Goal: Answer question/provide support: Share knowledge or assist other users

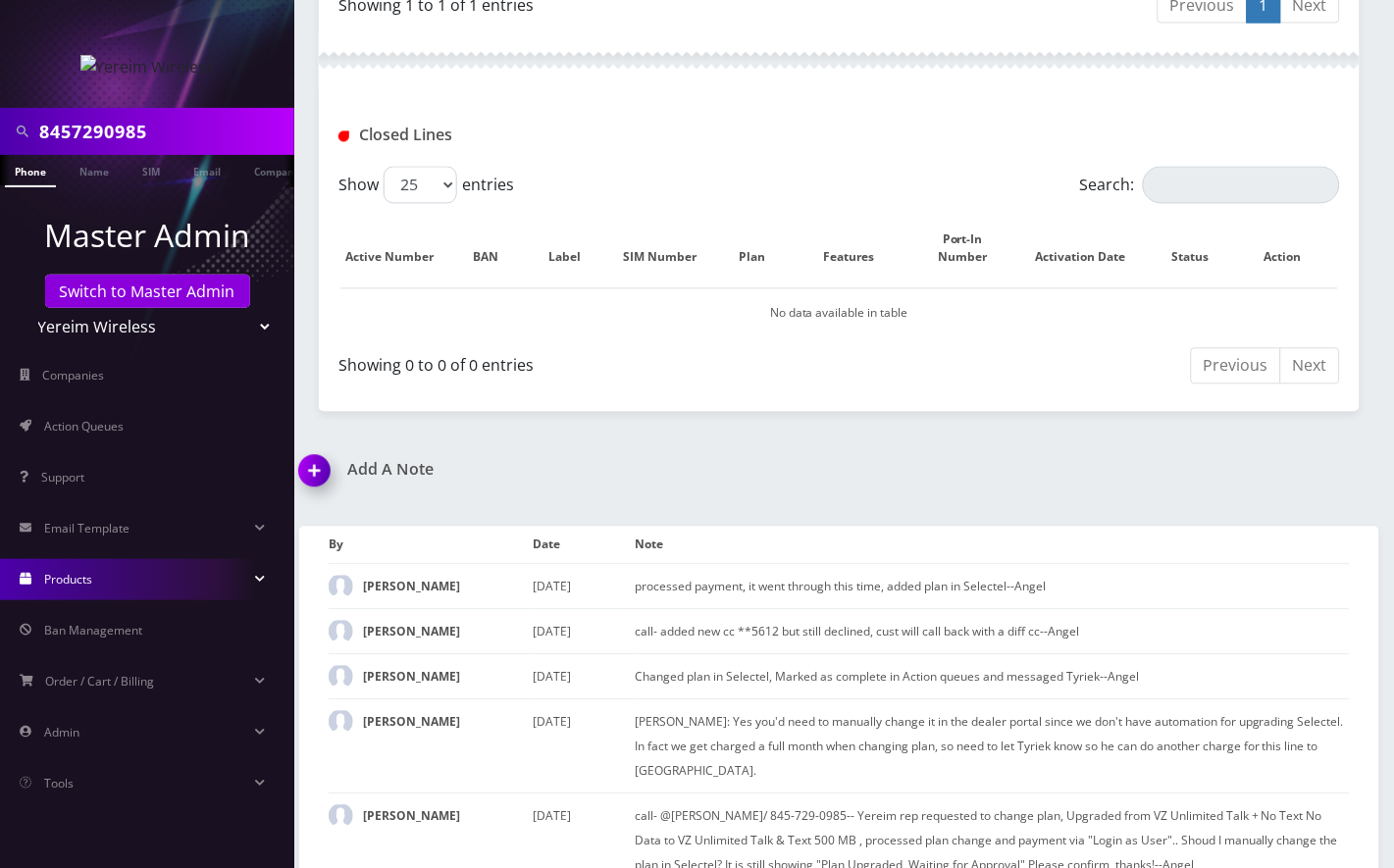
scroll to position [785, 0]
click at [106, 128] on input "8457290985" at bounding box center [164, 132] width 250 height 37
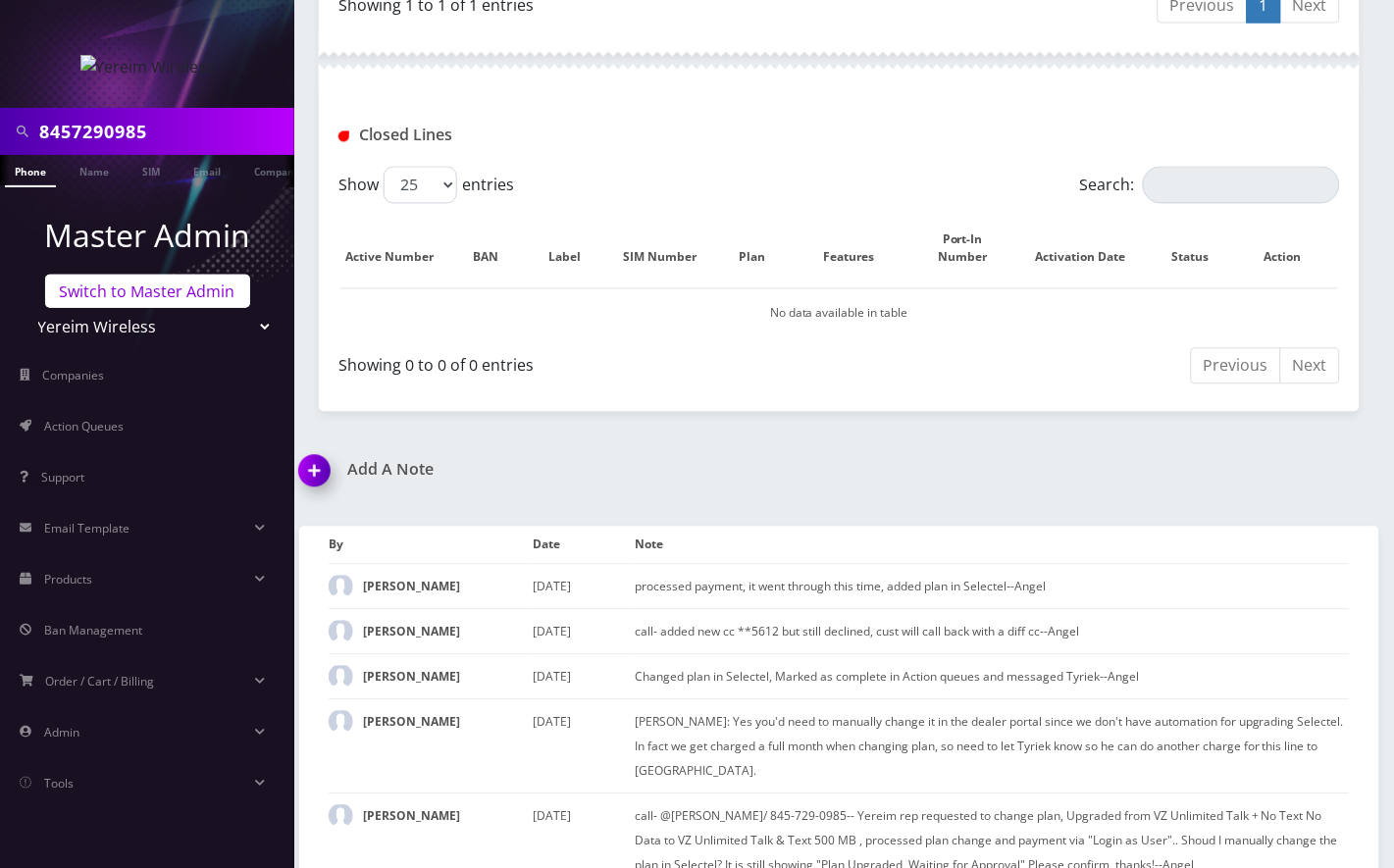
click at [174, 290] on link "Switch to Master Admin" at bounding box center [148, 291] width 205 height 33
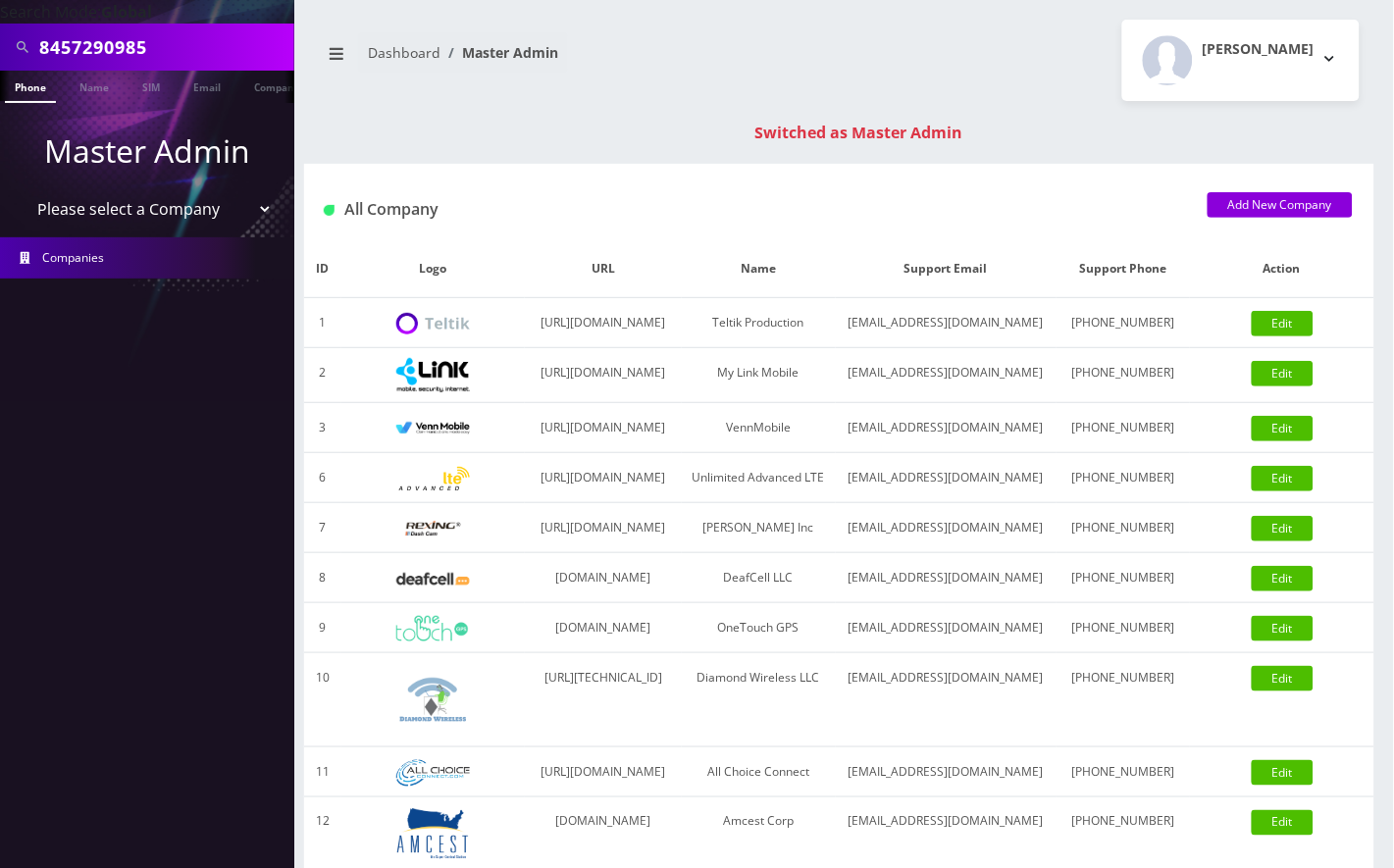
click at [84, 45] on input "8457290985" at bounding box center [164, 47] width 250 height 37
paste input "4432403479"
type input "4432403479"
click at [23, 85] on link "Phone" at bounding box center [31, 87] width 51 height 32
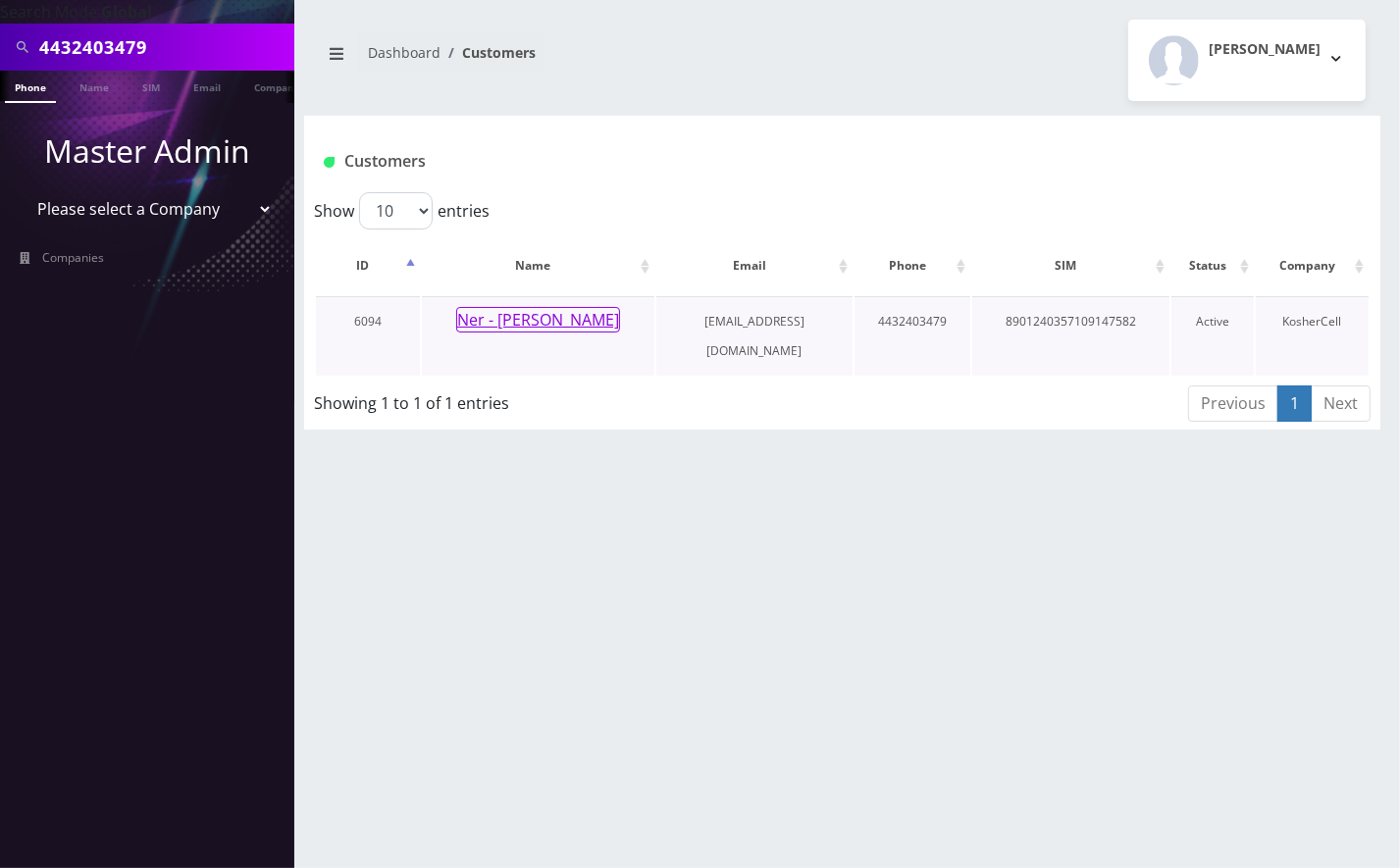
click at [590, 311] on button "Ner - Nachman Kahn" at bounding box center [538, 320] width 163 height 26
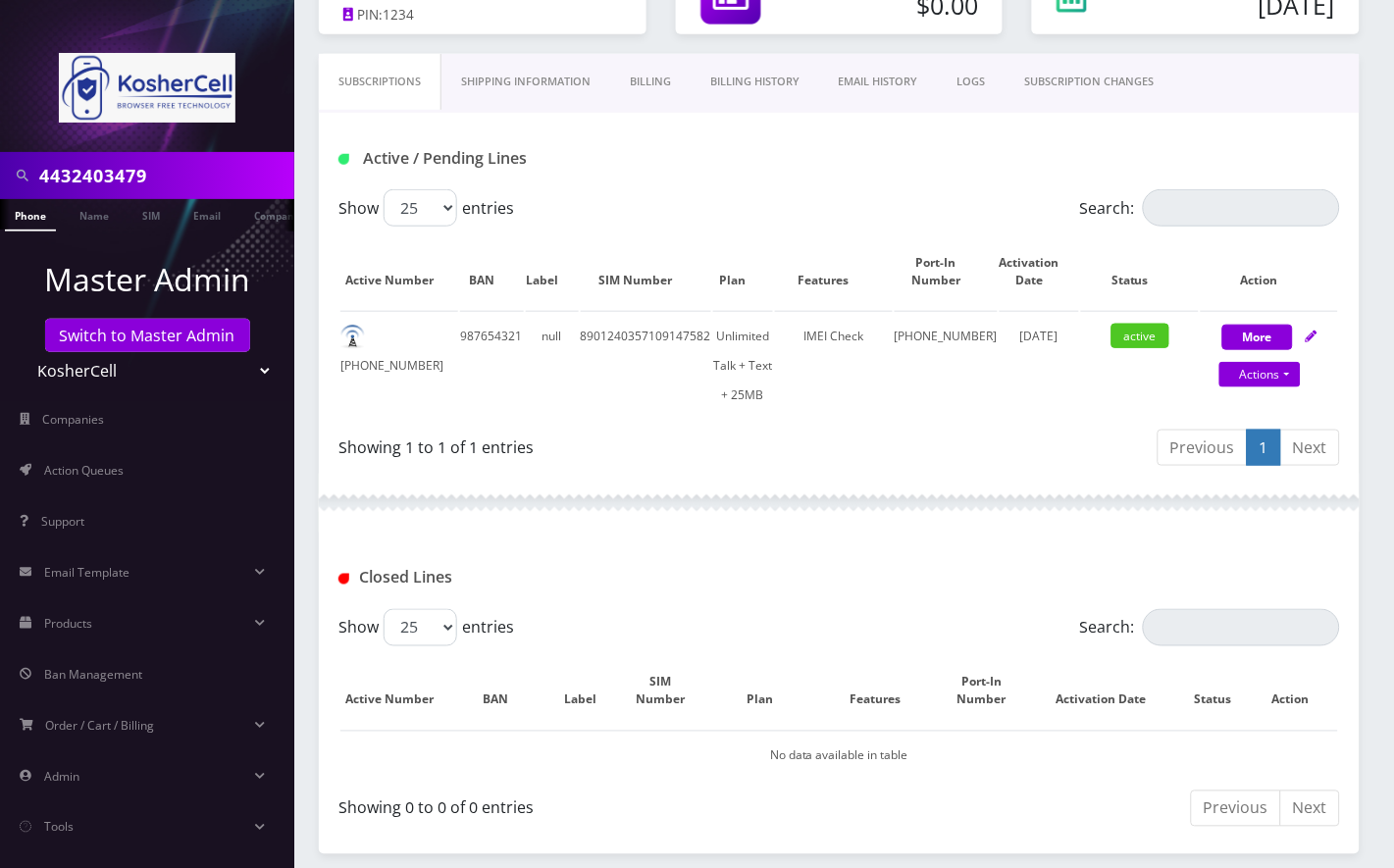
scroll to position [261, 0]
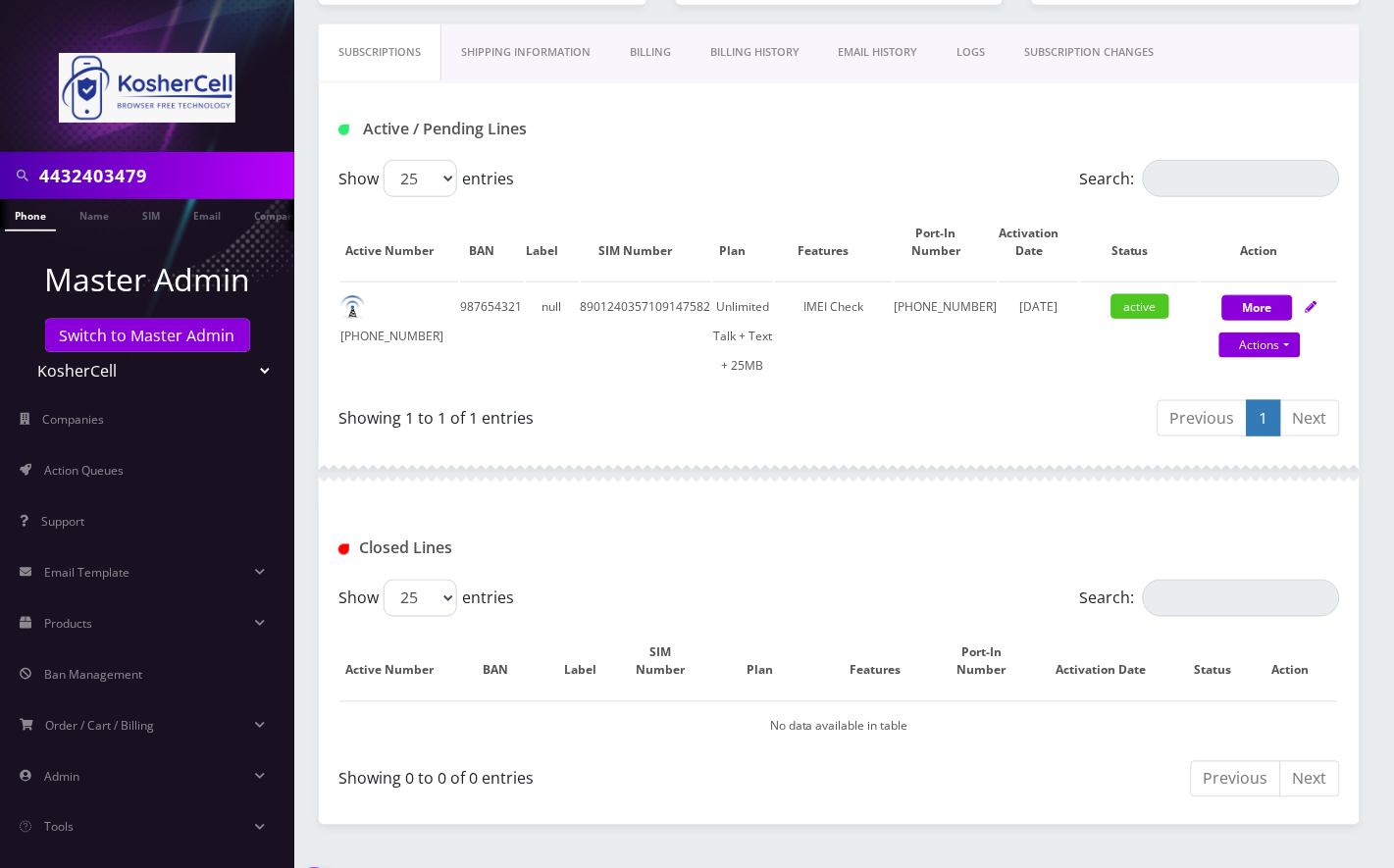
click at [678, 503] on div "Closed Lines" at bounding box center [839, 541] width 1041 height 77
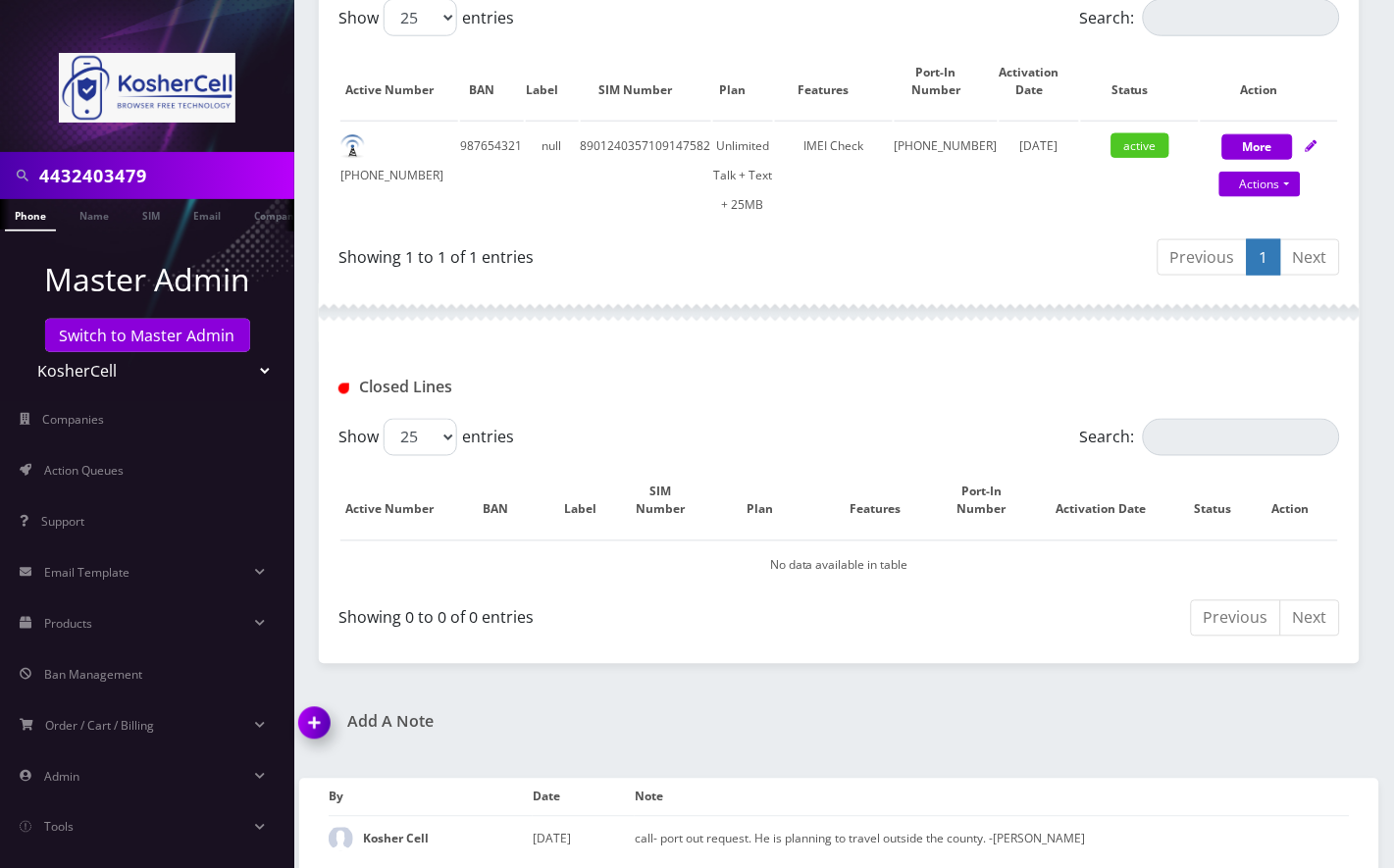
scroll to position [424, 0]
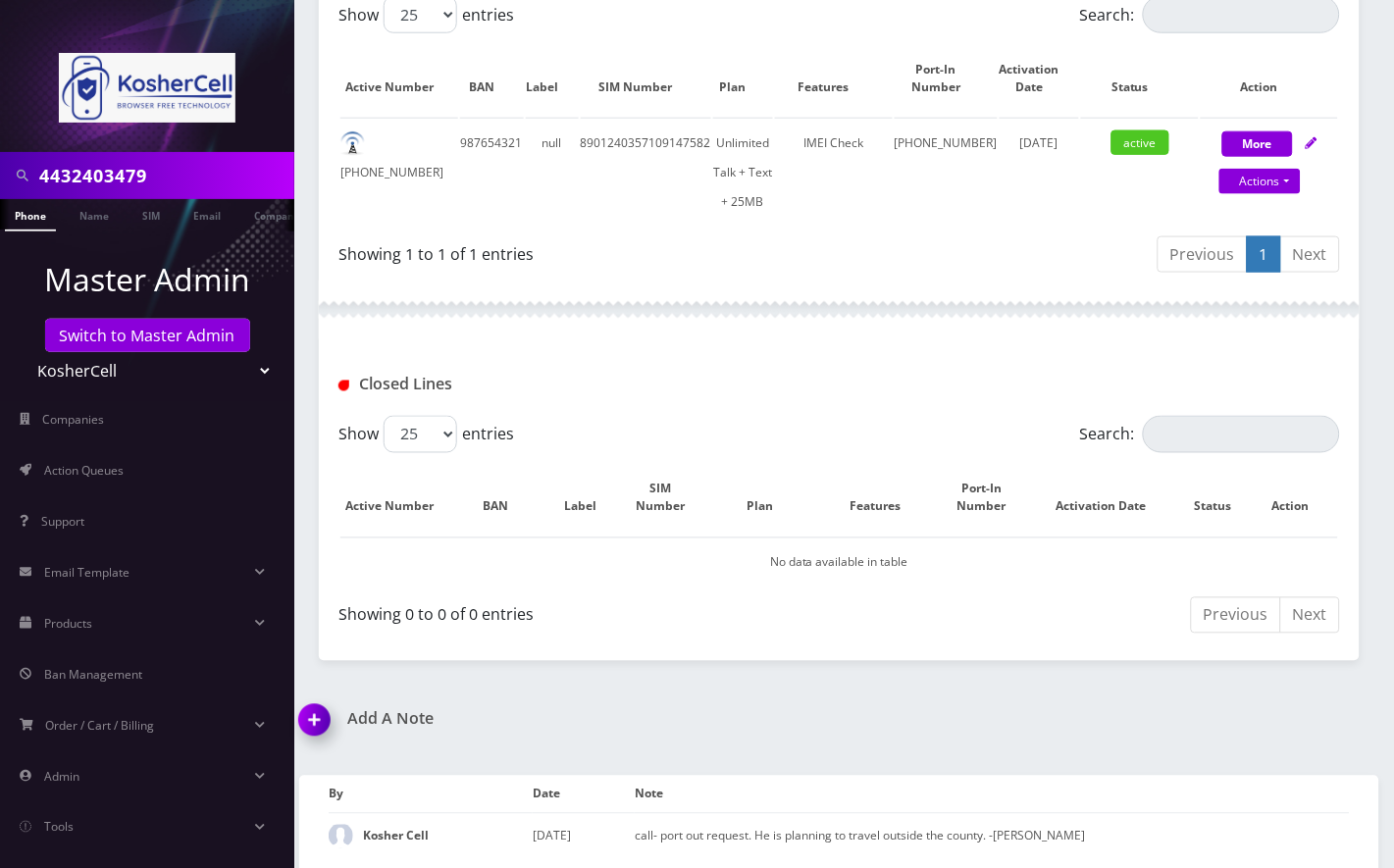
click at [336, 711] on img at bounding box center [318, 726] width 58 height 58
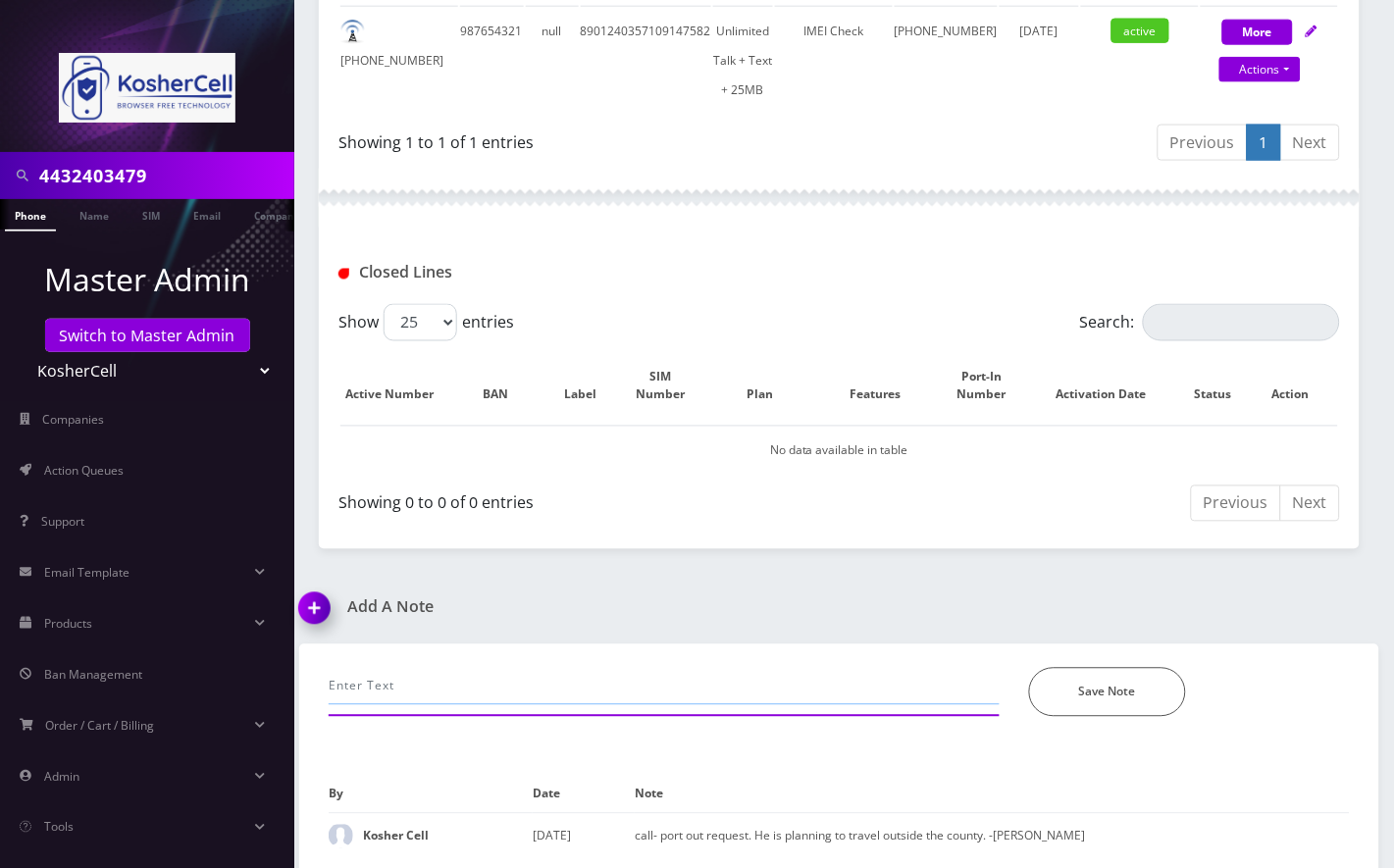
click at [437, 694] on input "text" at bounding box center [665, 687] width 671 height 37
paste input "TEL-1408 (Angel) Please unpause 4432403479"
type input "tried to unpause in Ultra but it's not working, TEL-1408 (Angel) Please unpause…"
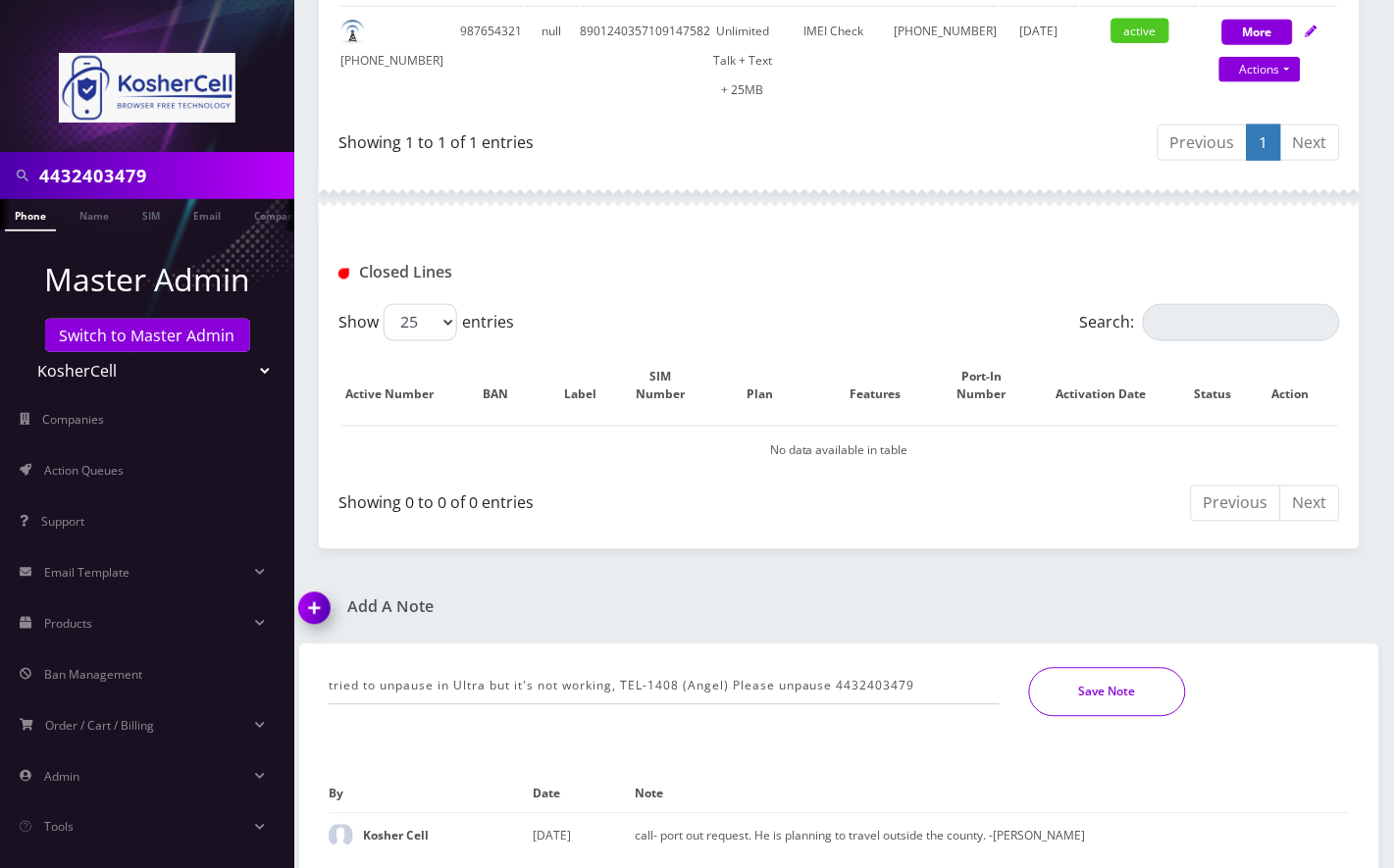
click at [1095, 684] on button "Save Note" at bounding box center [1107, 693] width 157 height 49
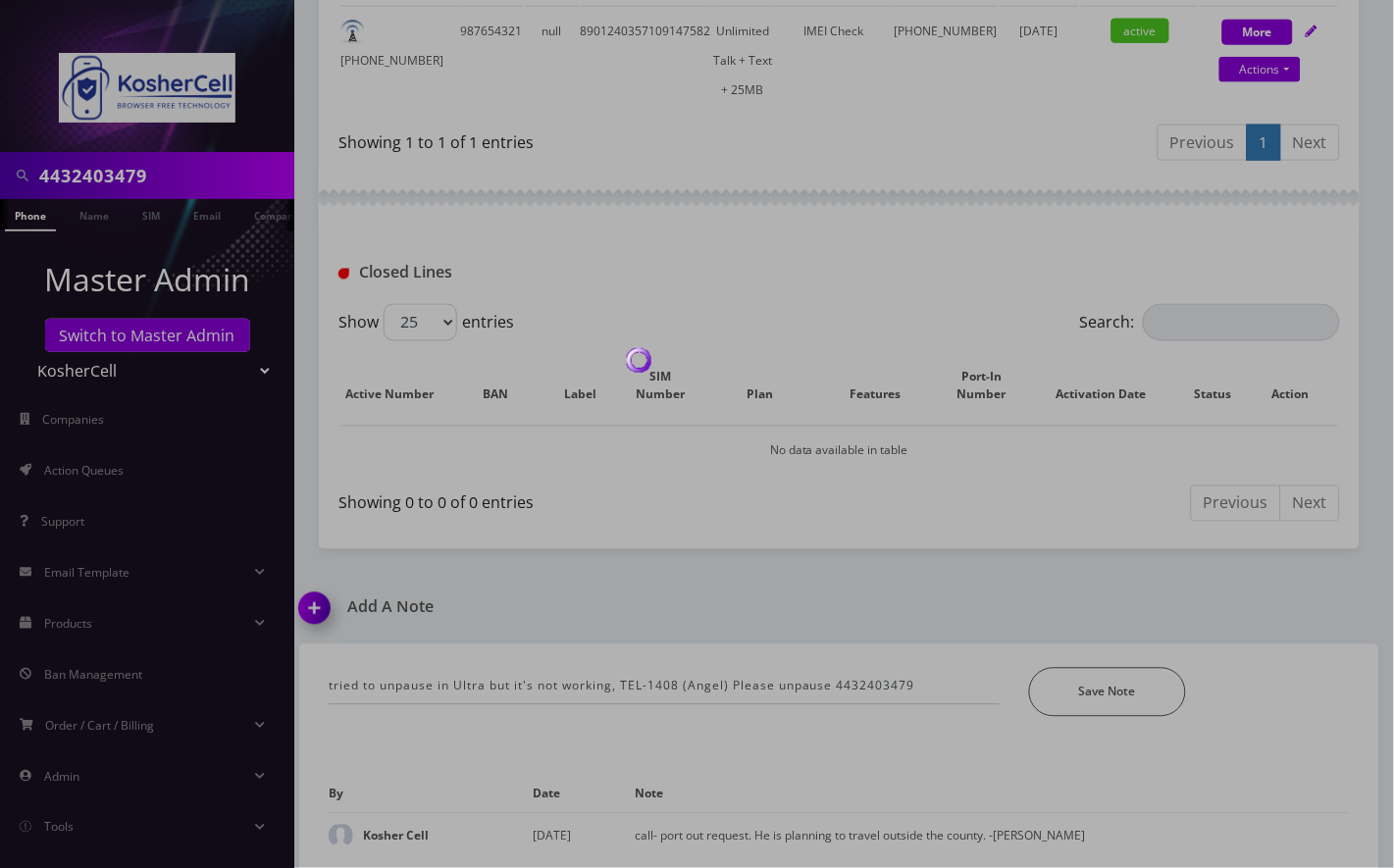
scroll to position [468, 0]
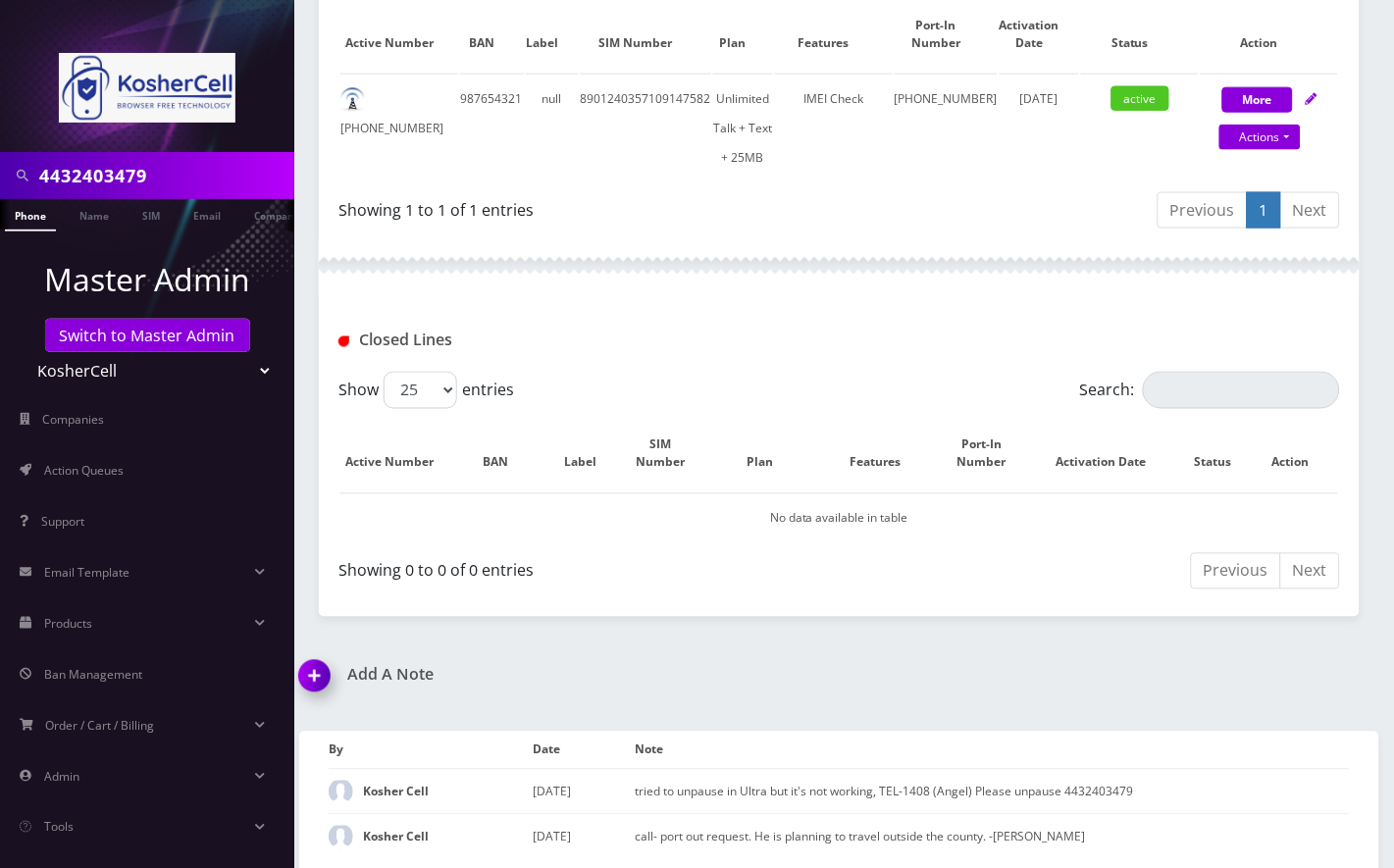
click at [135, 163] on input "4432403479" at bounding box center [164, 175] width 250 height 37
click at [136, 164] on input "4432403479" at bounding box center [164, 175] width 250 height 37
paste input "9480713"
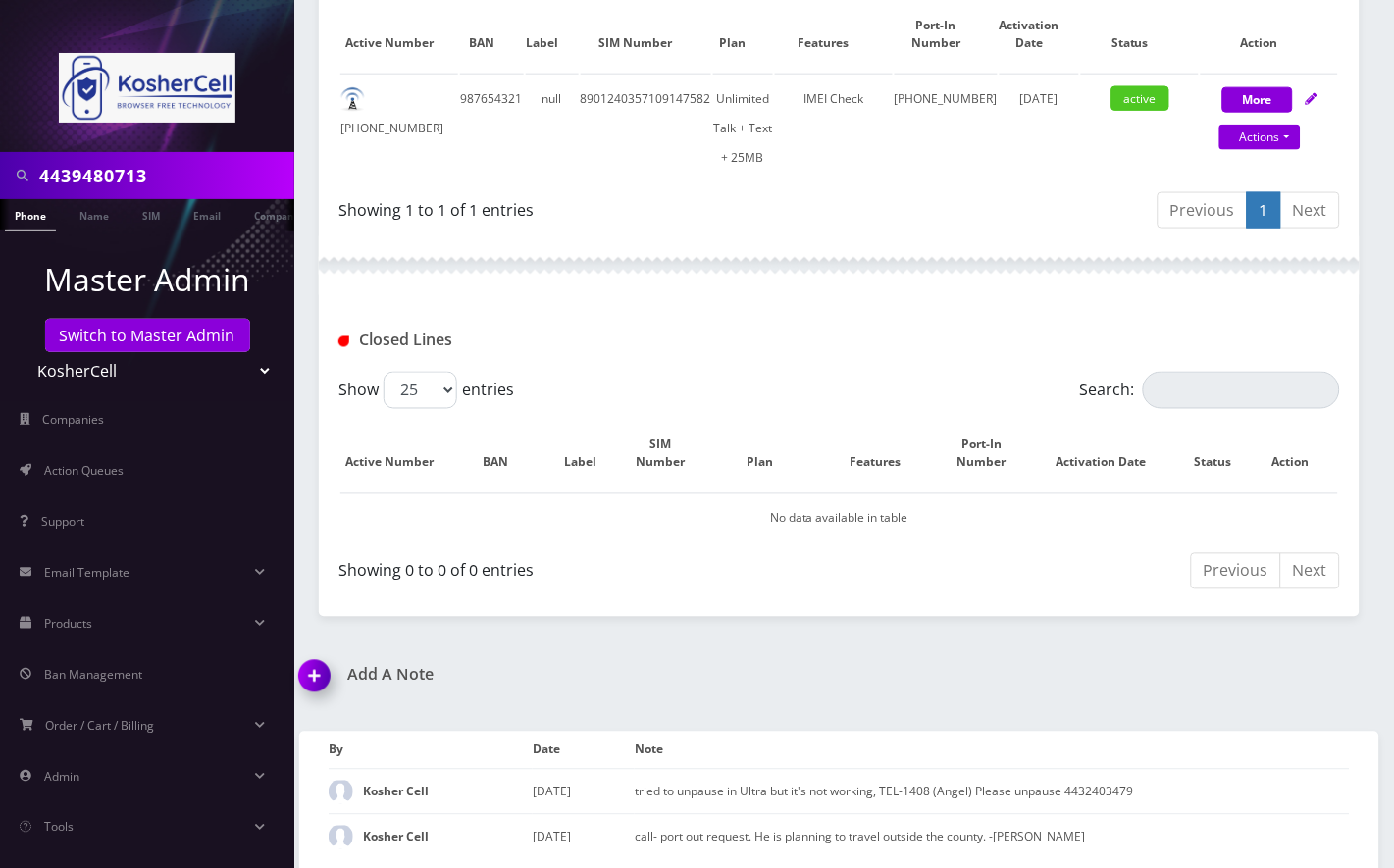
type input "4439480713"
click at [30, 217] on link "Phone" at bounding box center [31, 215] width 51 height 32
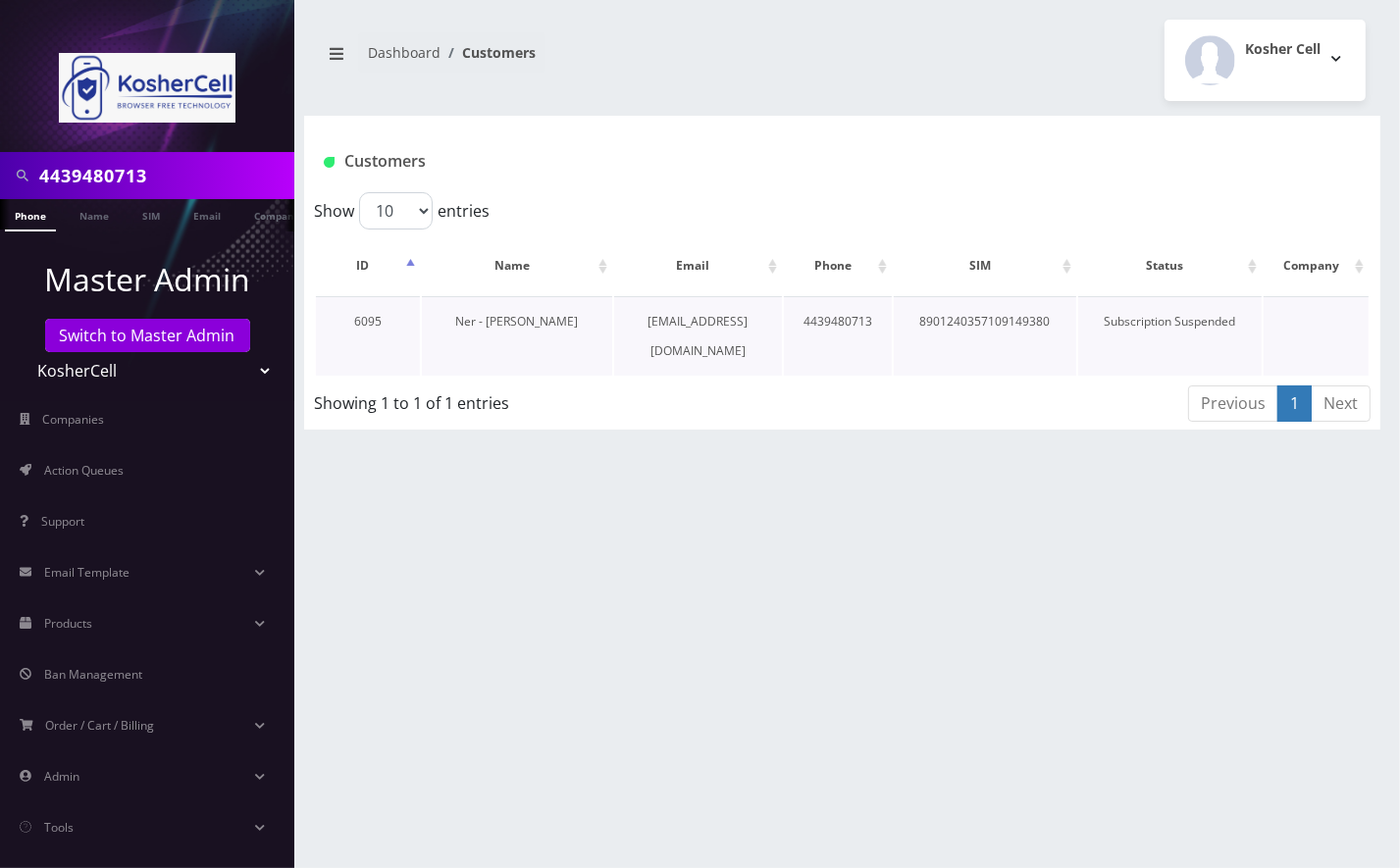
click at [555, 324] on link "Ner - Raphael Shnidman" at bounding box center [516, 321] width 123 height 17
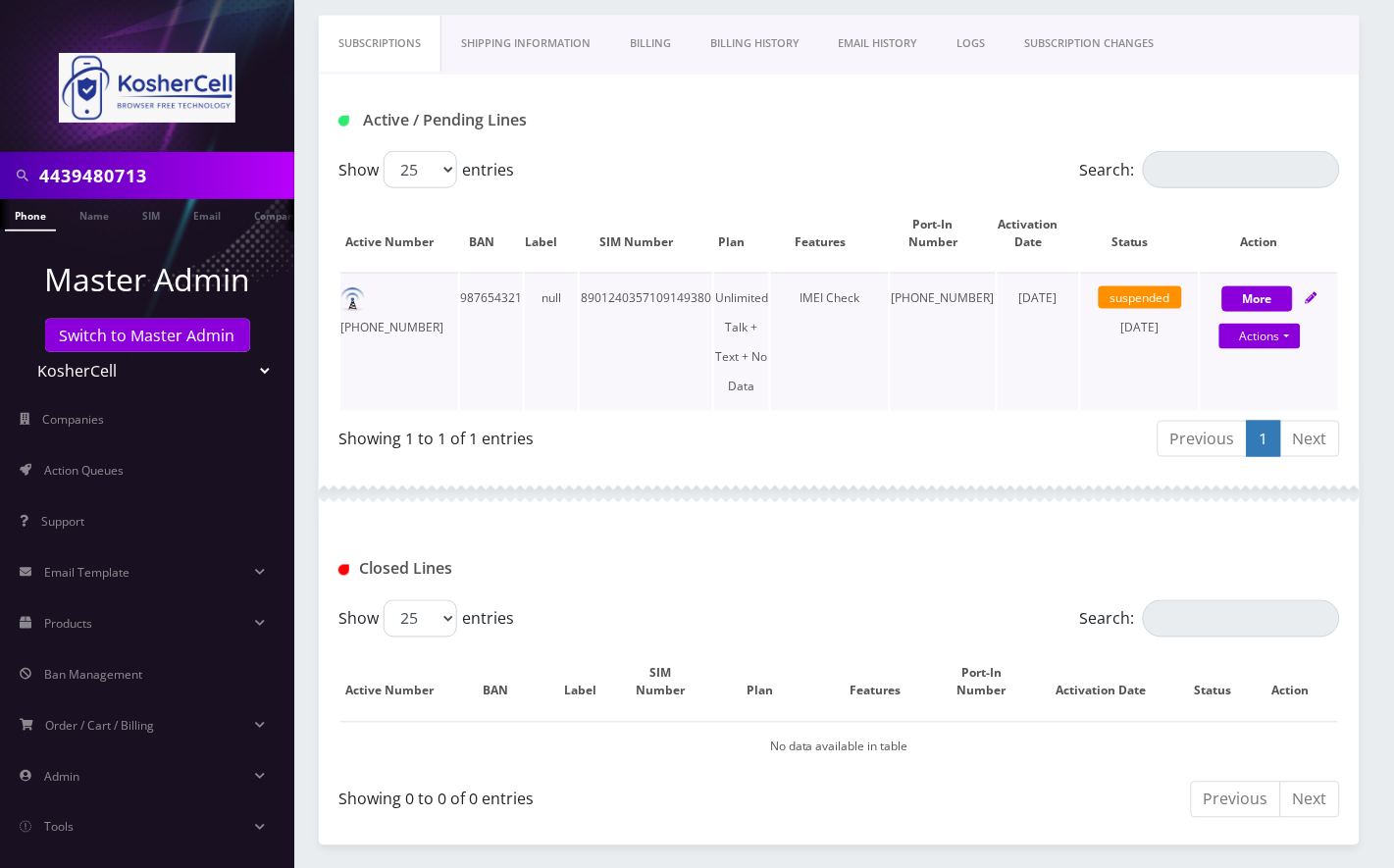
scroll to position [365, 0]
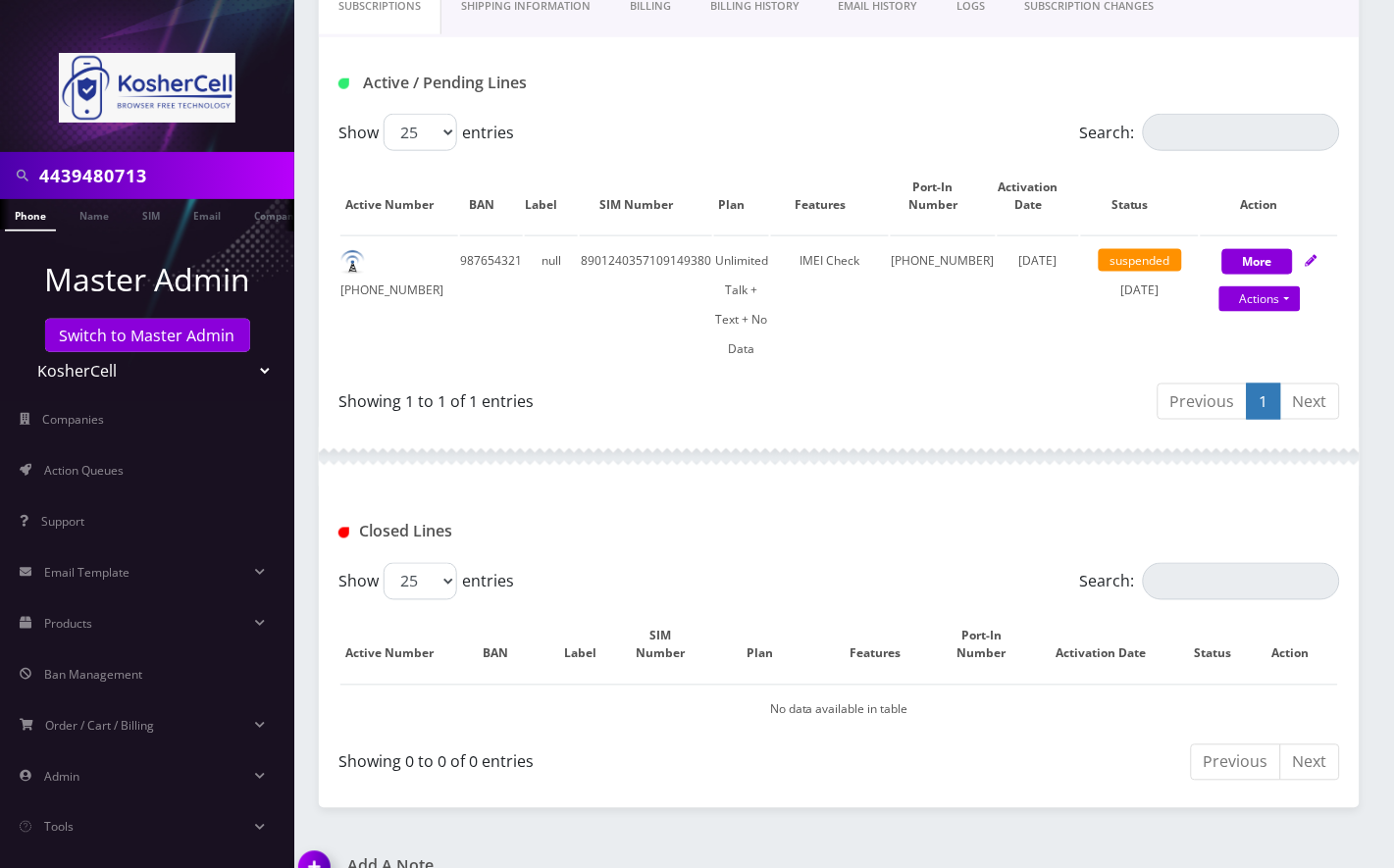
drag, startPoint x: 866, startPoint y: 810, endPoint x: 889, endPoint y: 755, distance: 59.6
click at [866, 810] on div "4439480713 Phone Name SIM Email Company Customer Dashboard Customer Details Kos…" at bounding box center [839, 269] width 1109 height 1268
click at [1289, 296] on link "Actions" at bounding box center [1259, 299] width 82 height 26
select select "363"
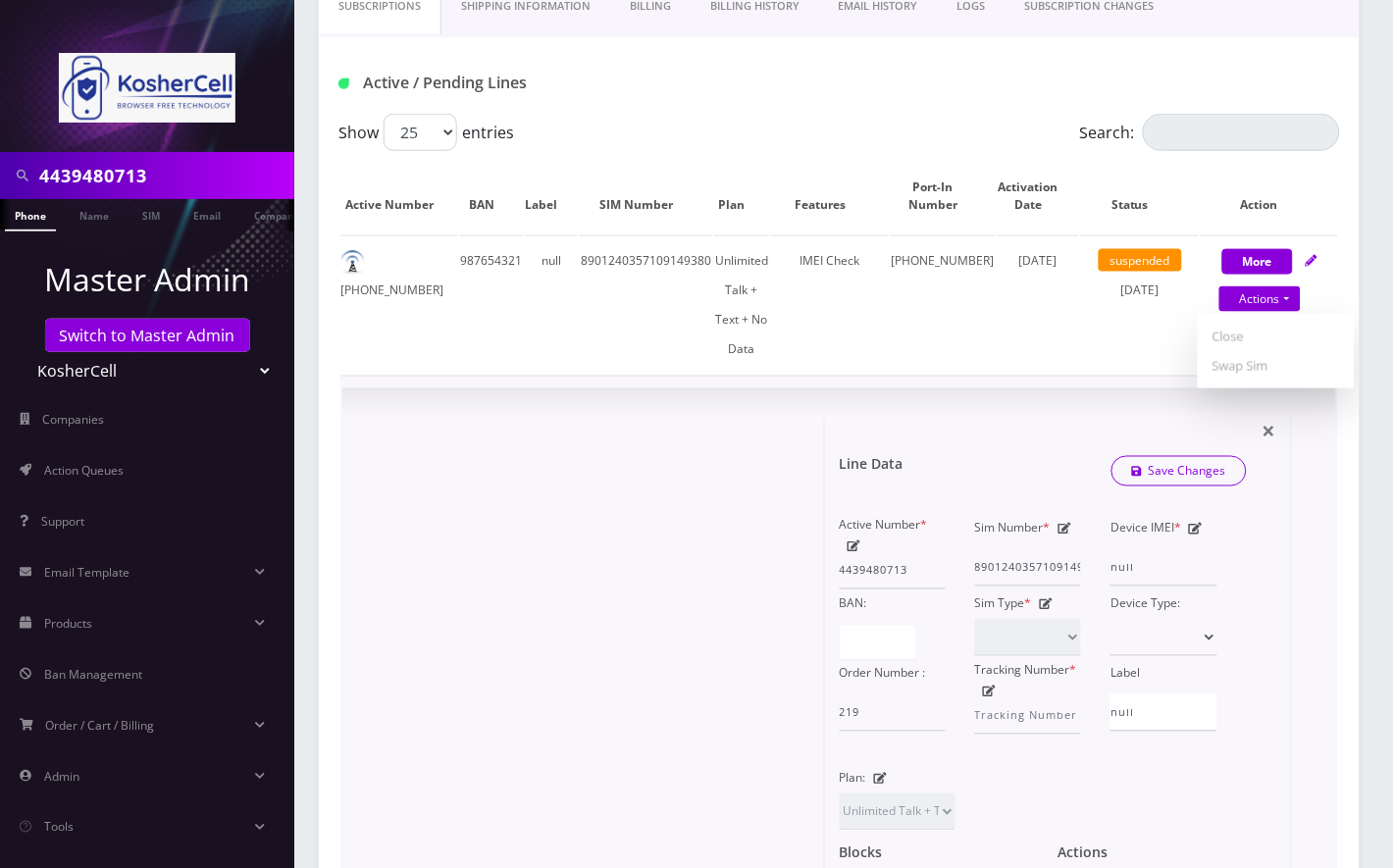
click at [717, 807] on div at bounding box center [591, 762] width 468 height 688
drag, startPoint x: 820, startPoint y: 263, endPoint x: 889, endPoint y: 263, distance: 69.0
click at [889, 263] on div "IMEI Check" at bounding box center [830, 261] width 118 height 30
copy div "IMEI Check"
click at [1194, 831] on div "Actions NA" at bounding box center [1152, 881] width 219 height 101
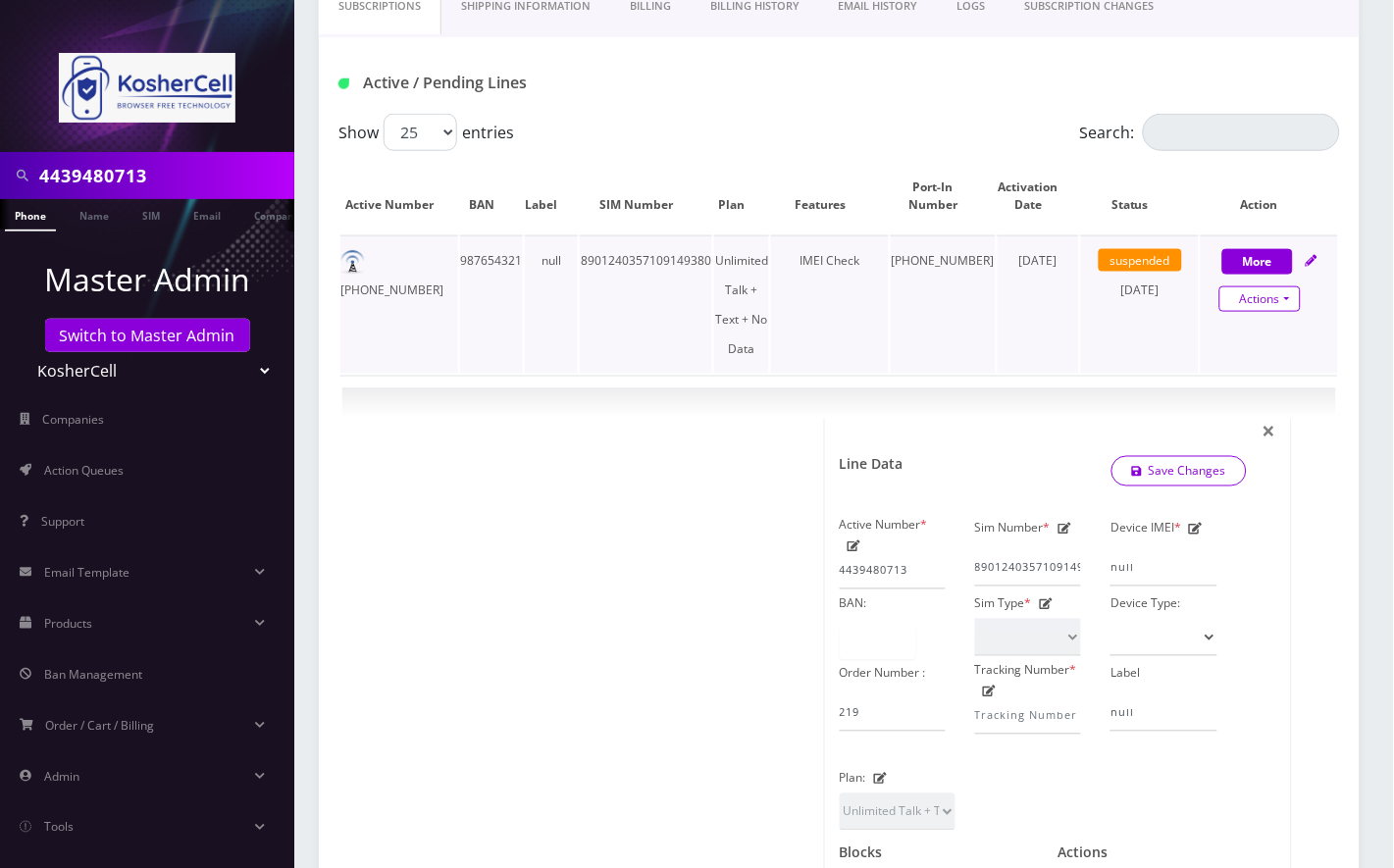
click at [1252, 302] on link "Actions" at bounding box center [1259, 299] width 82 height 26
click at [765, 555] on div at bounding box center [591, 762] width 468 height 688
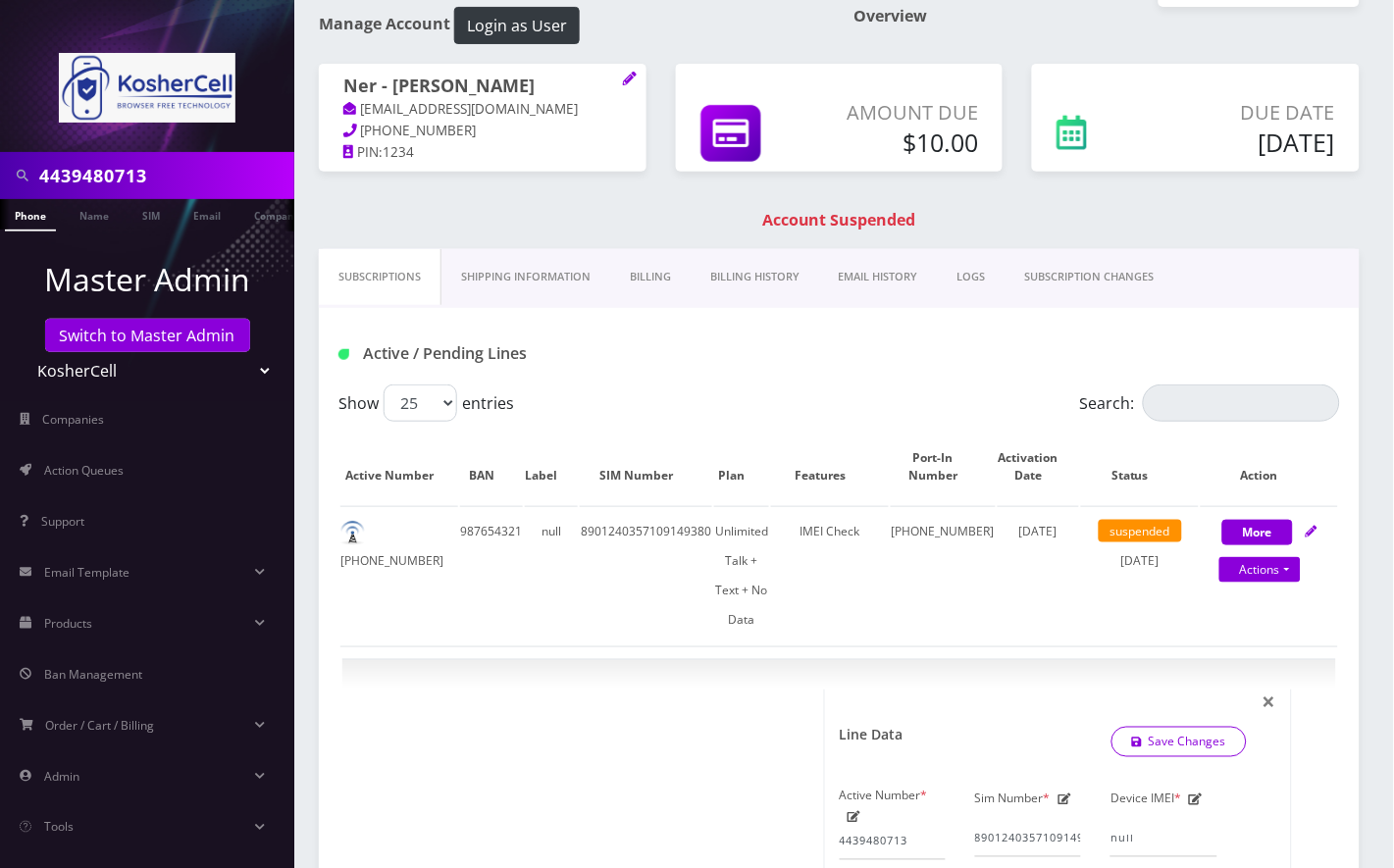
scroll to position [0, 0]
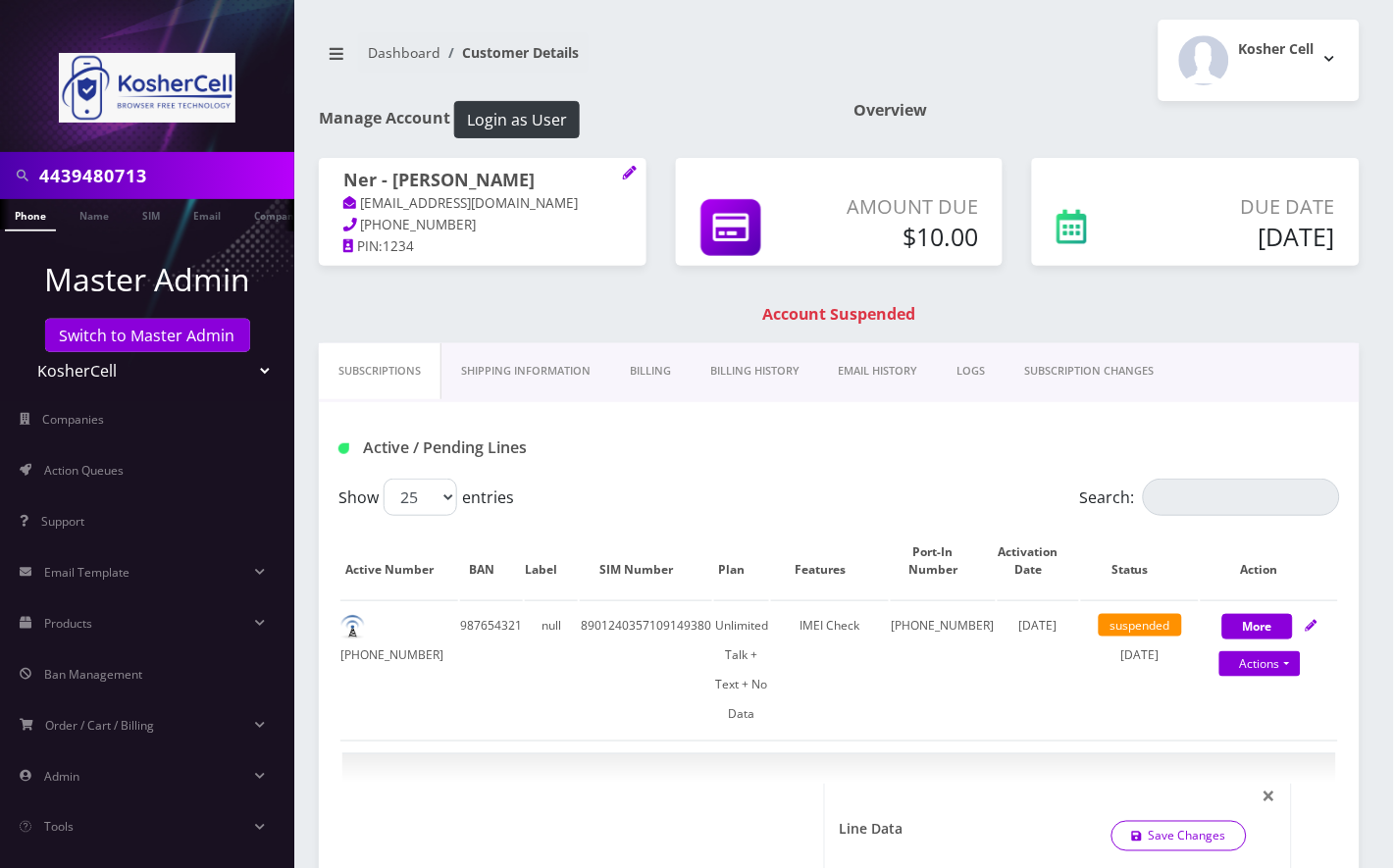
click at [121, 178] on input "4439480713" at bounding box center [164, 175] width 250 height 37
paste input "2403479"
type input "4432403479"
click at [18, 220] on li at bounding box center [10, 219] width 20 height 49
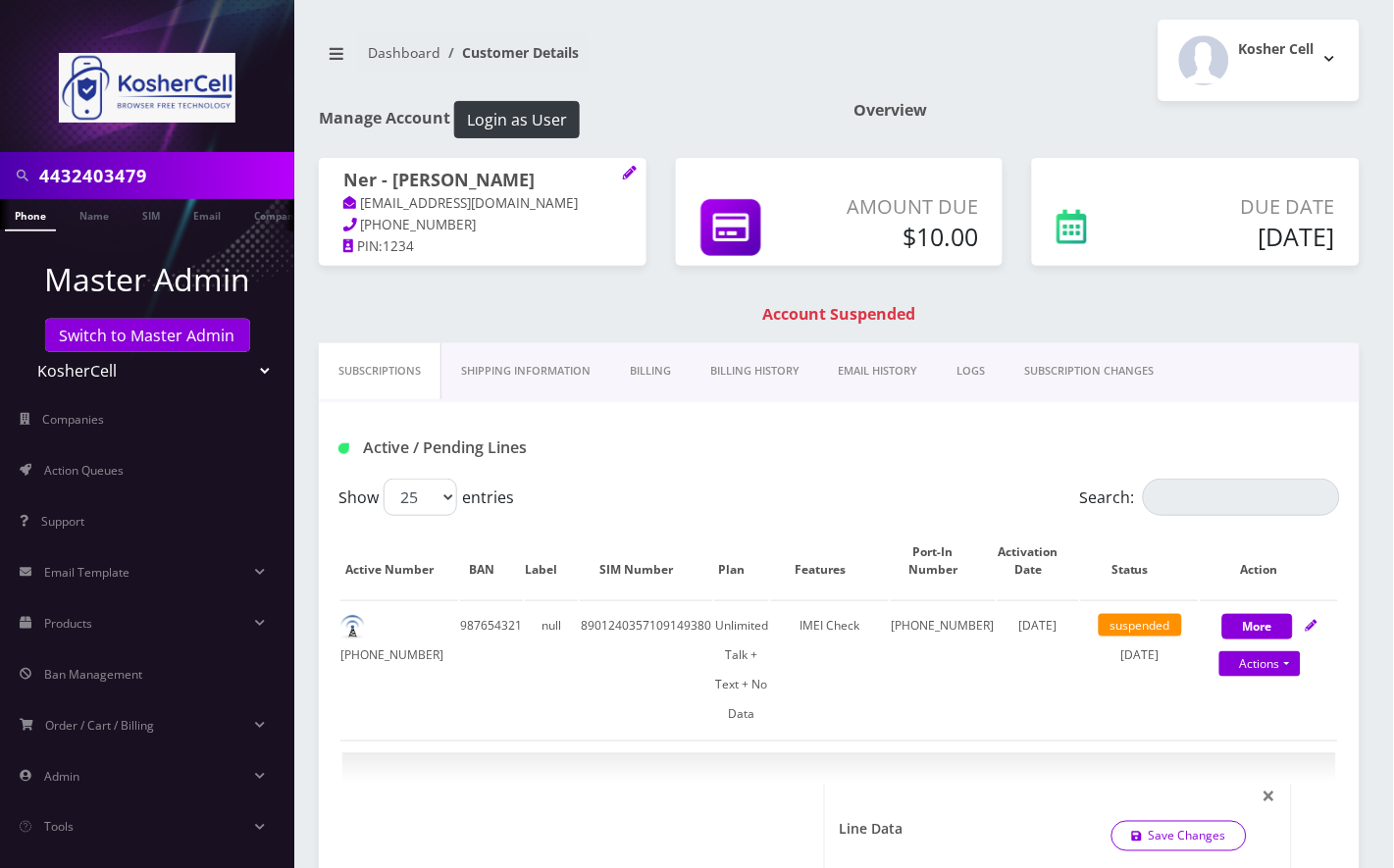
click at [32, 219] on link "Phone" at bounding box center [31, 215] width 51 height 32
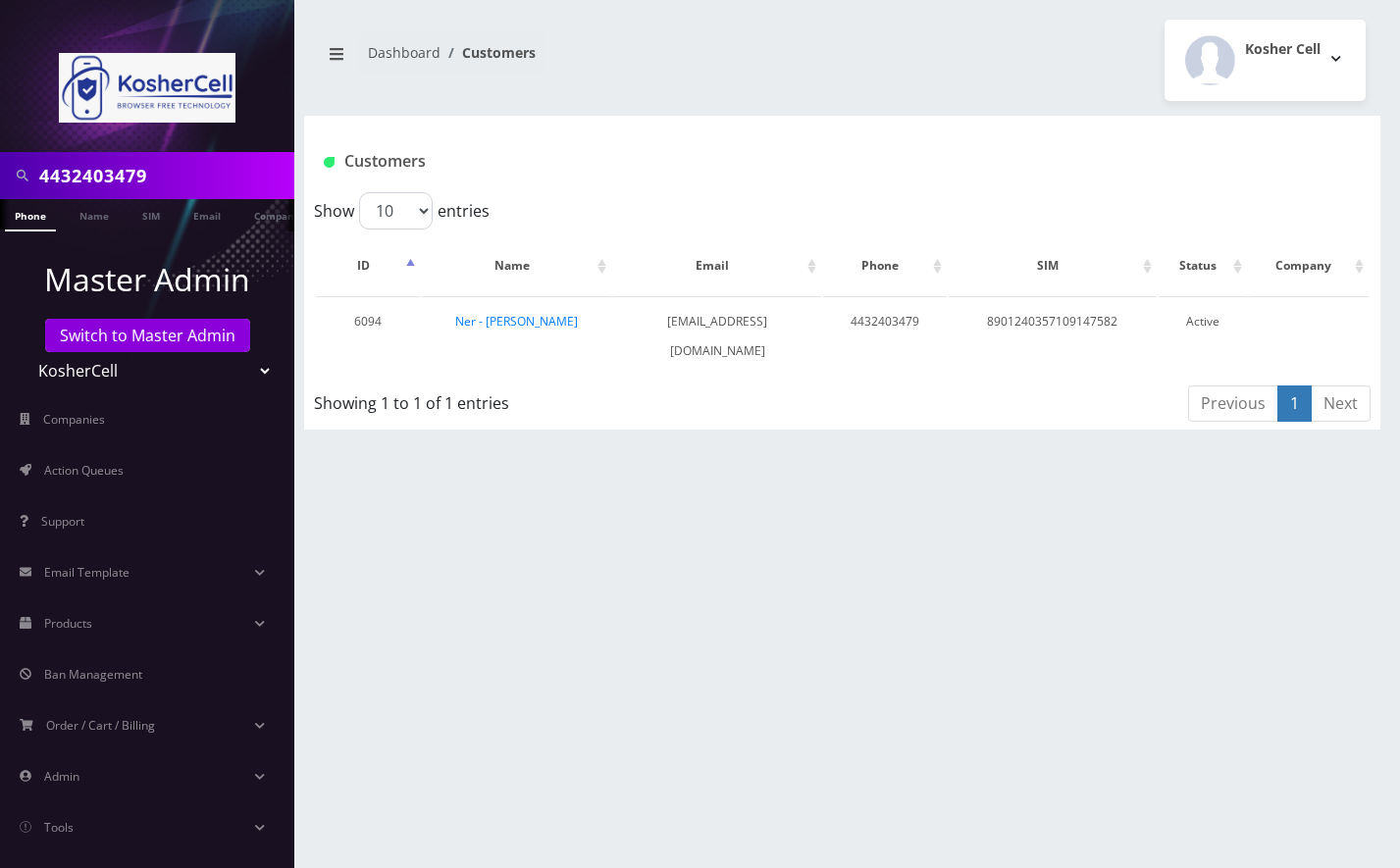
click at [493, 319] on link "Ner - [PERSON_NAME]" at bounding box center [516, 321] width 123 height 17
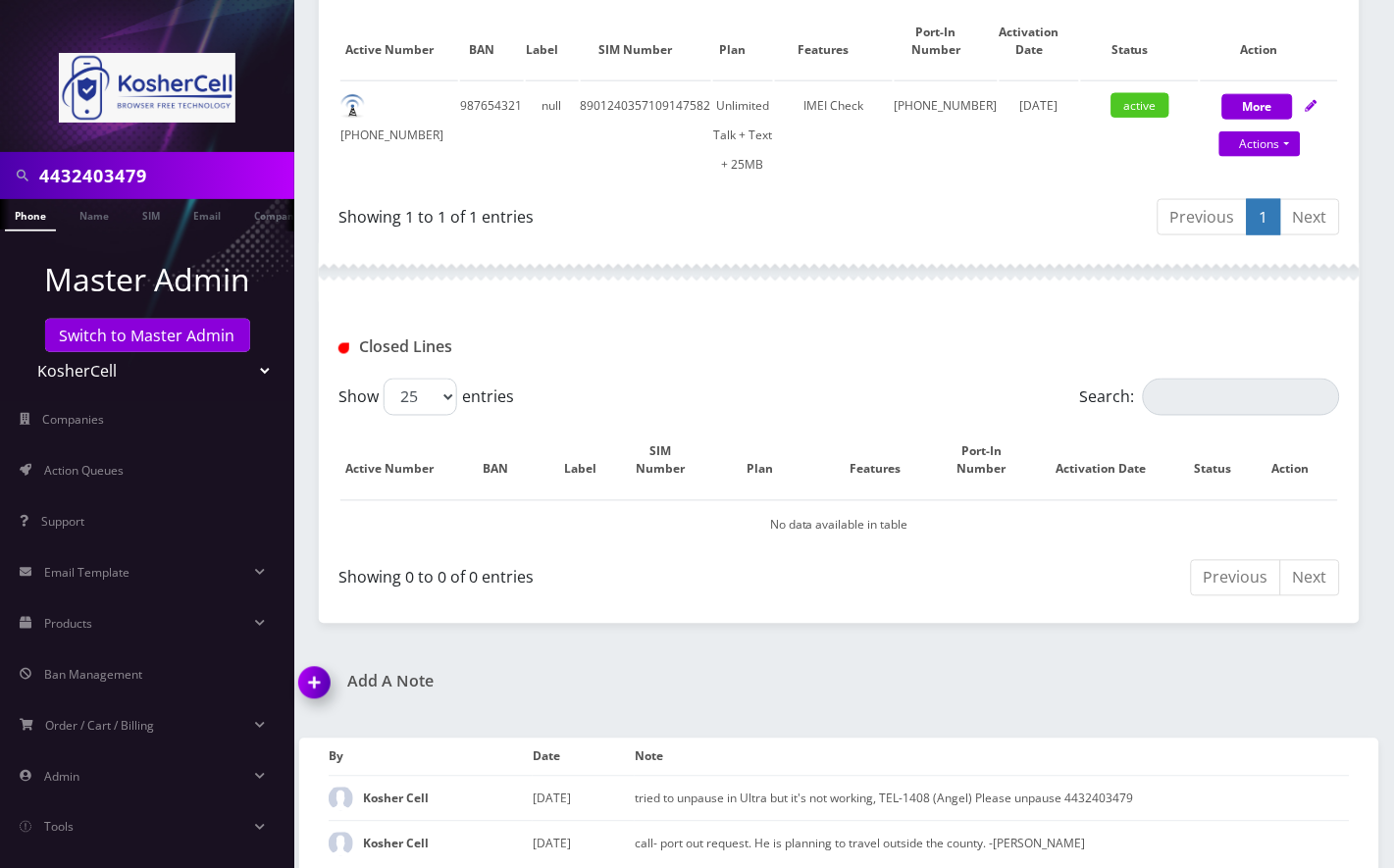
scroll to position [468, 0]
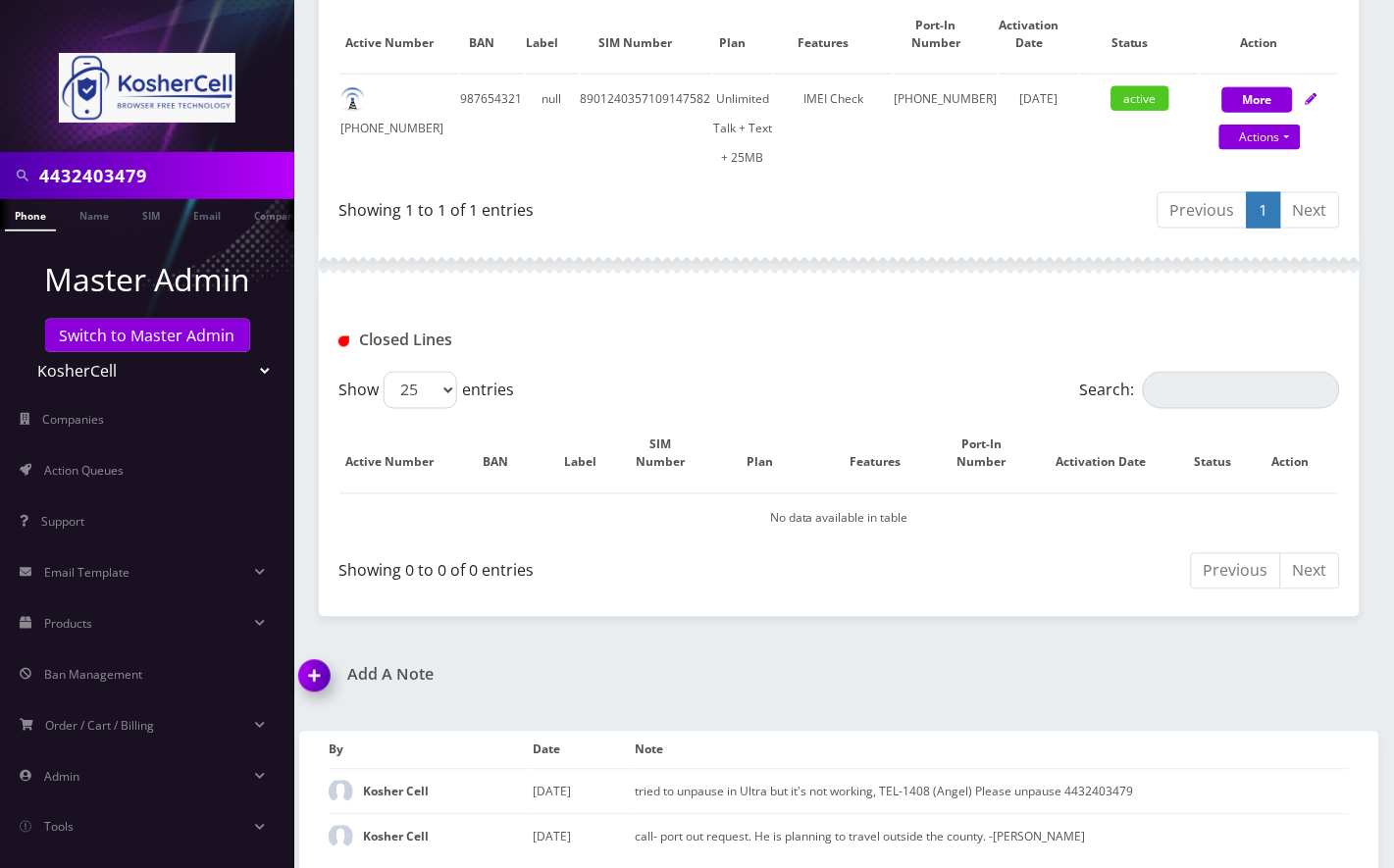
click at [975, 357] on div "Closed Lines" at bounding box center [839, 334] width 1041 height 77
click at [323, 682] on img at bounding box center [318, 683] width 58 height 58
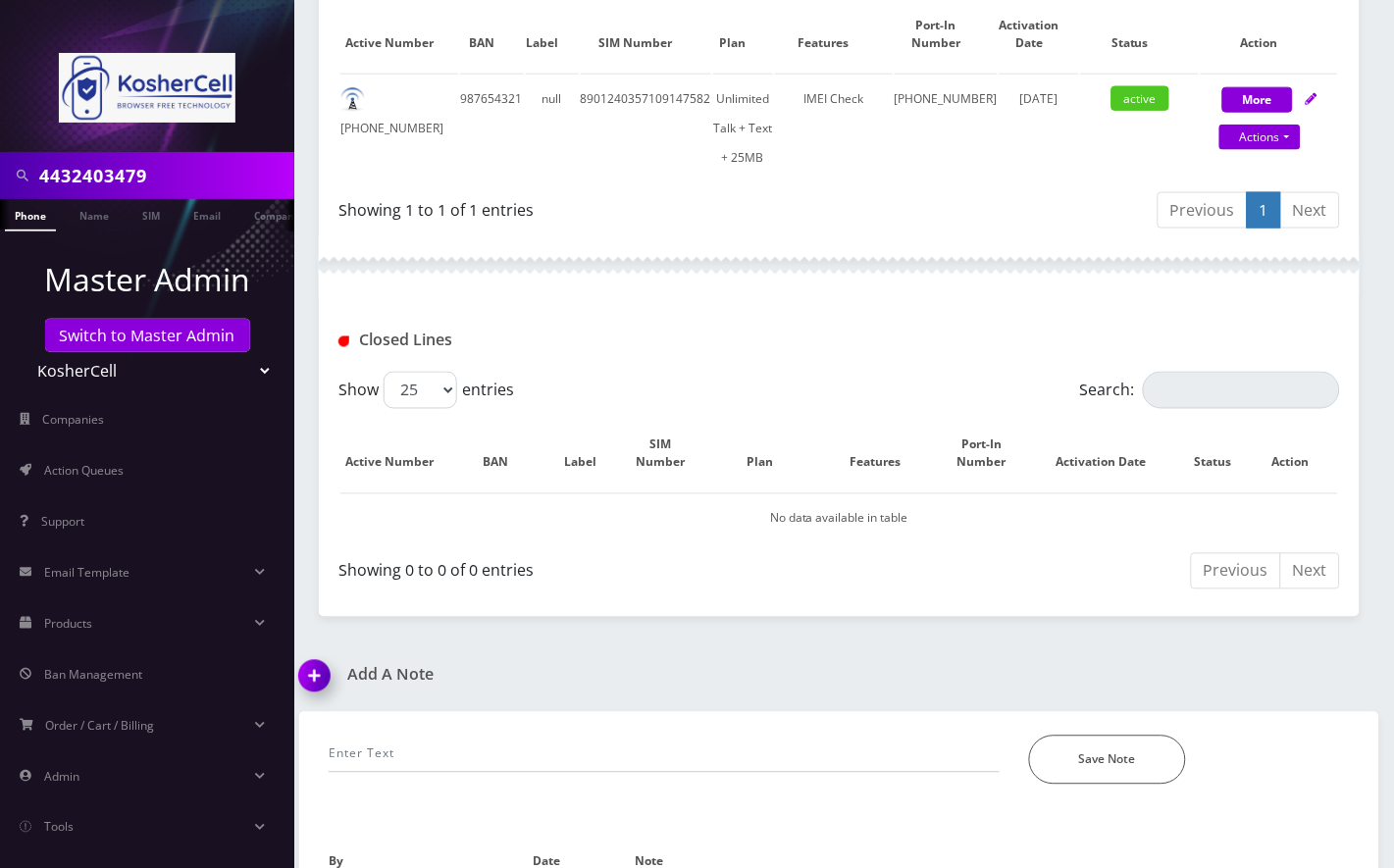
scroll to position [582, 0]
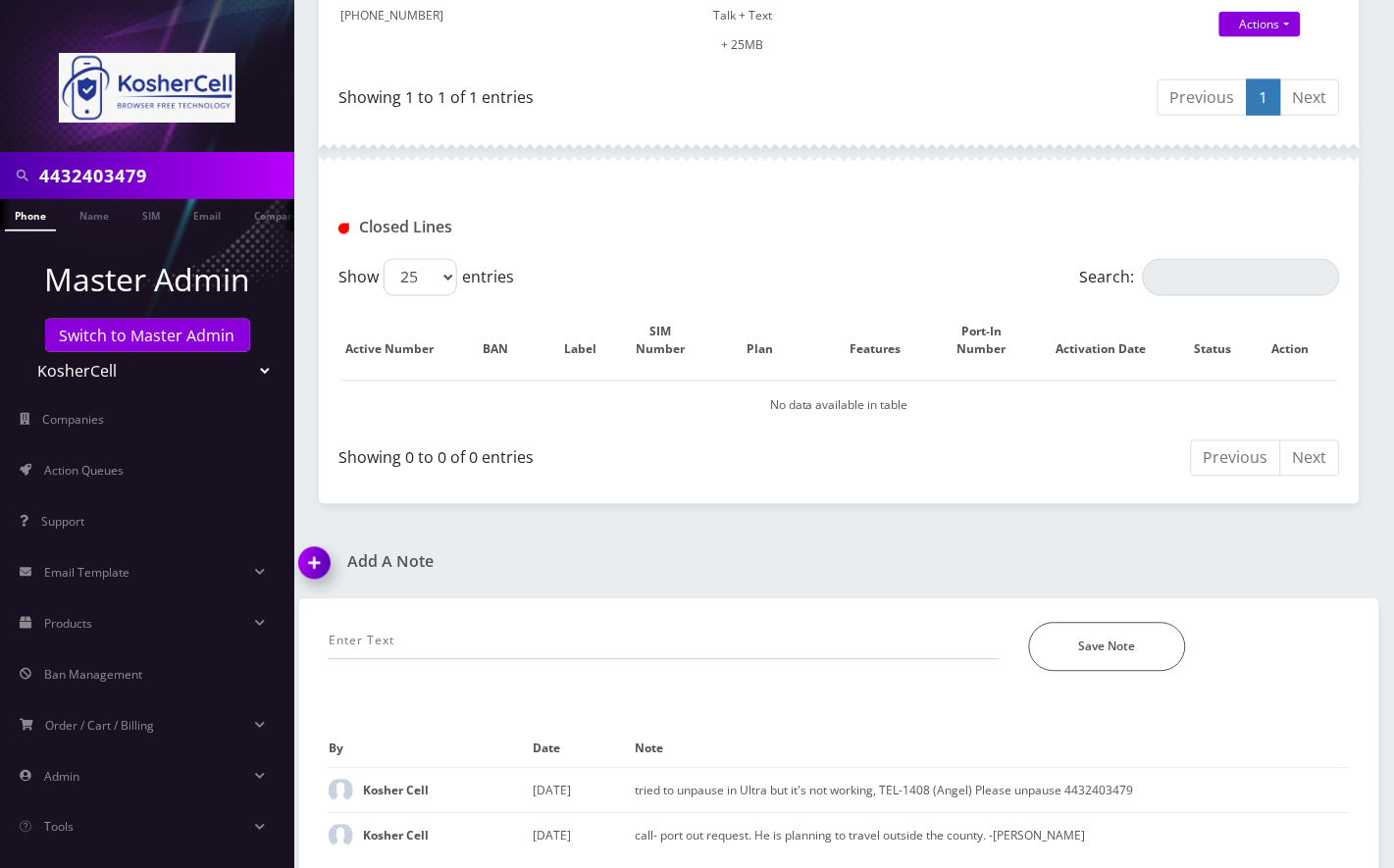
click at [1125, 524] on div "4432403479 Phone Name SIM Email Company Customer Dashboard Customer Details Kos…" at bounding box center [839, 146] width 1109 height 1456
click at [669, 623] on input "text" at bounding box center [665, 642] width 671 height 37
paste input "14432040533"
click at [669, 623] on input "line is now restored, Called back at 14432040533 , req" at bounding box center [665, 642] width 671 height 37
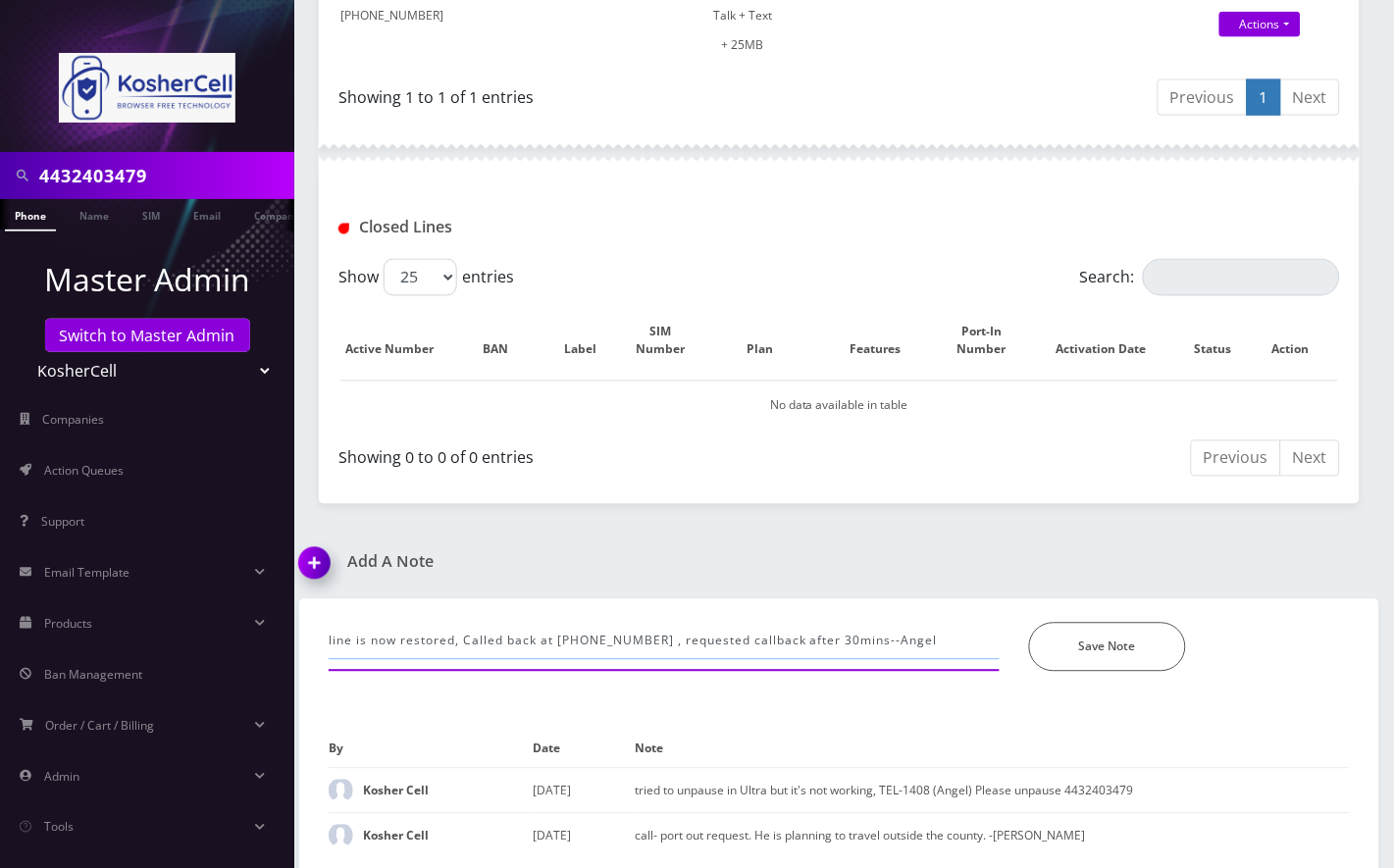
click at [644, 639] on input "line is now restored, Called back at 14432040533 , requested callback after 30m…" at bounding box center [665, 642] width 671 height 37
click at [957, 538] on div "4432403479 Phone Name SIM Email Company Customer Dashboard Customer Details Kos…" at bounding box center [839, 146] width 1109 height 1456
click at [334, 642] on input "line is now restored, Called back at 14432040533 for his port out credentials ,…" at bounding box center [665, 642] width 671 height 37
click at [326, 641] on div "line is now restored, Called back at 14432040533 for his port out credentials ,…" at bounding box center [664, 648] width 700 height 49
click at [358, 635] on input "line is now restored, Called back at 14432040533 for his port out credentials ,…" at bounding box center [665, 642] width 671 height 37
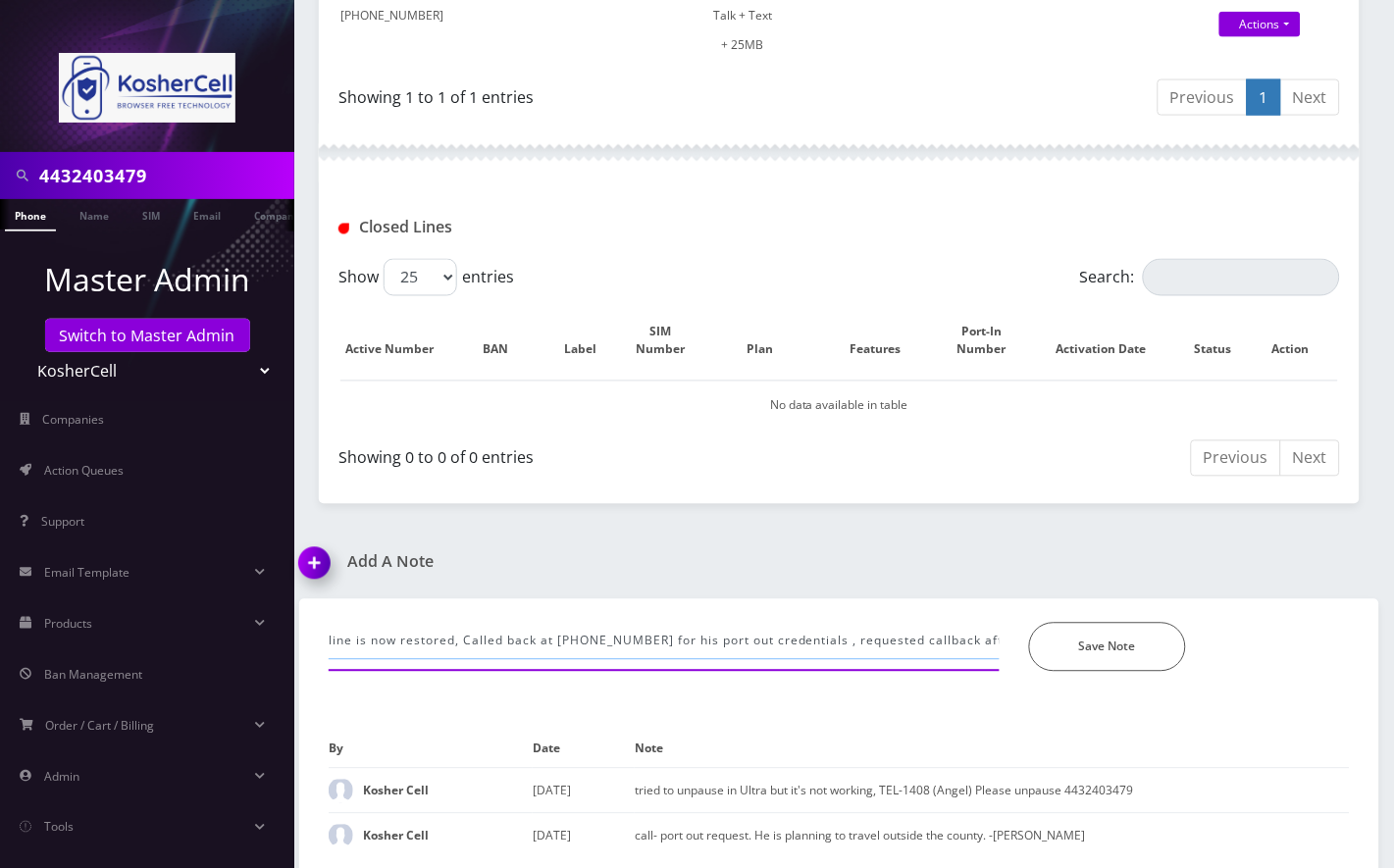
click at [329, 636] on input "line is now restored, Called back at 14432040533 for his port out credentials ,…" at bounding box center [665, 642] width 671 height 37
paste input "es please. Any phone that has no IMEI in their account can have their port out …"
type input "Per Raphael: es please. Any phone that has no IMEI in their account can have th…"
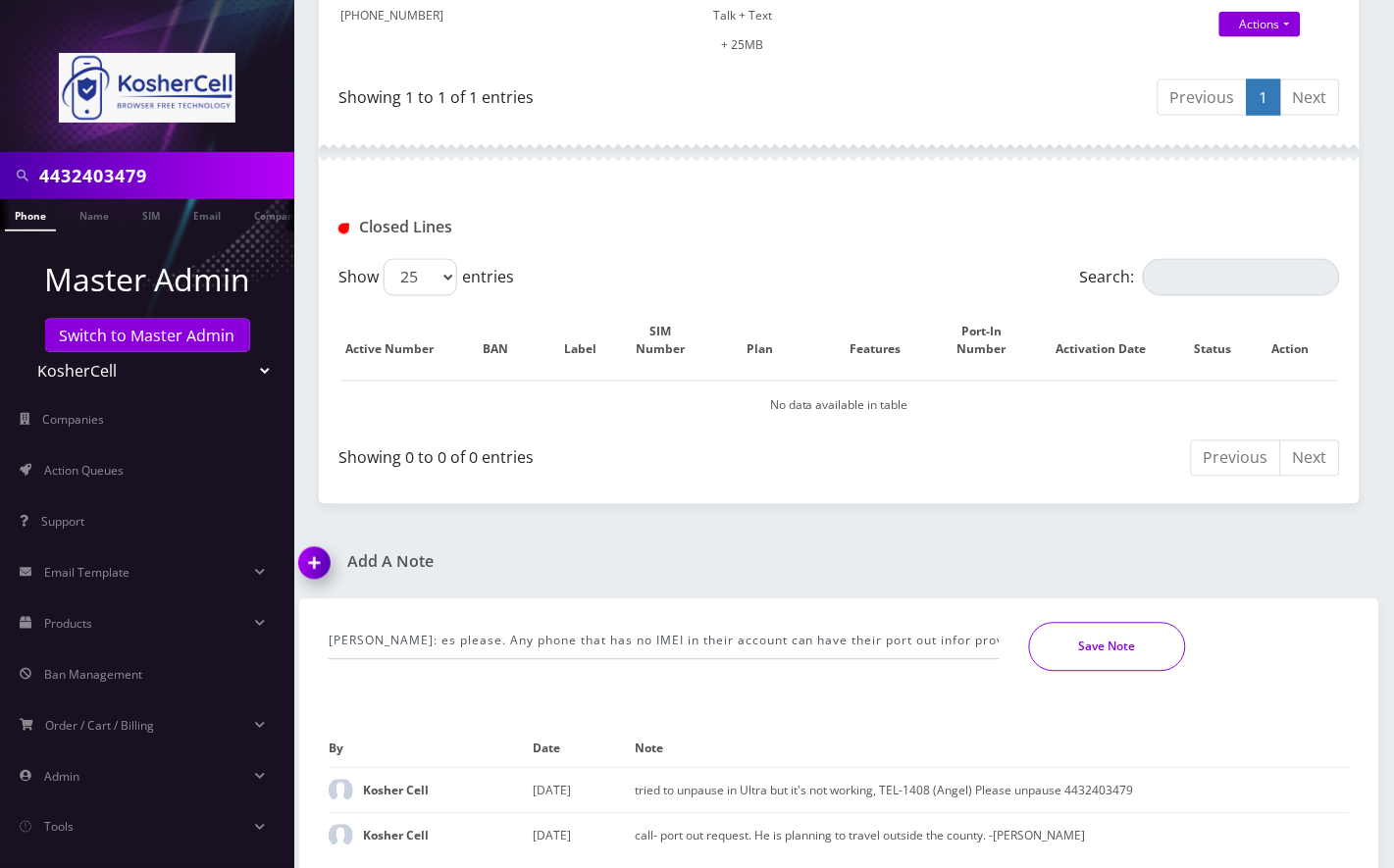
click at [1112, 643] on button "Save Note" at bounding box center [1107, 648] width 157 height 49
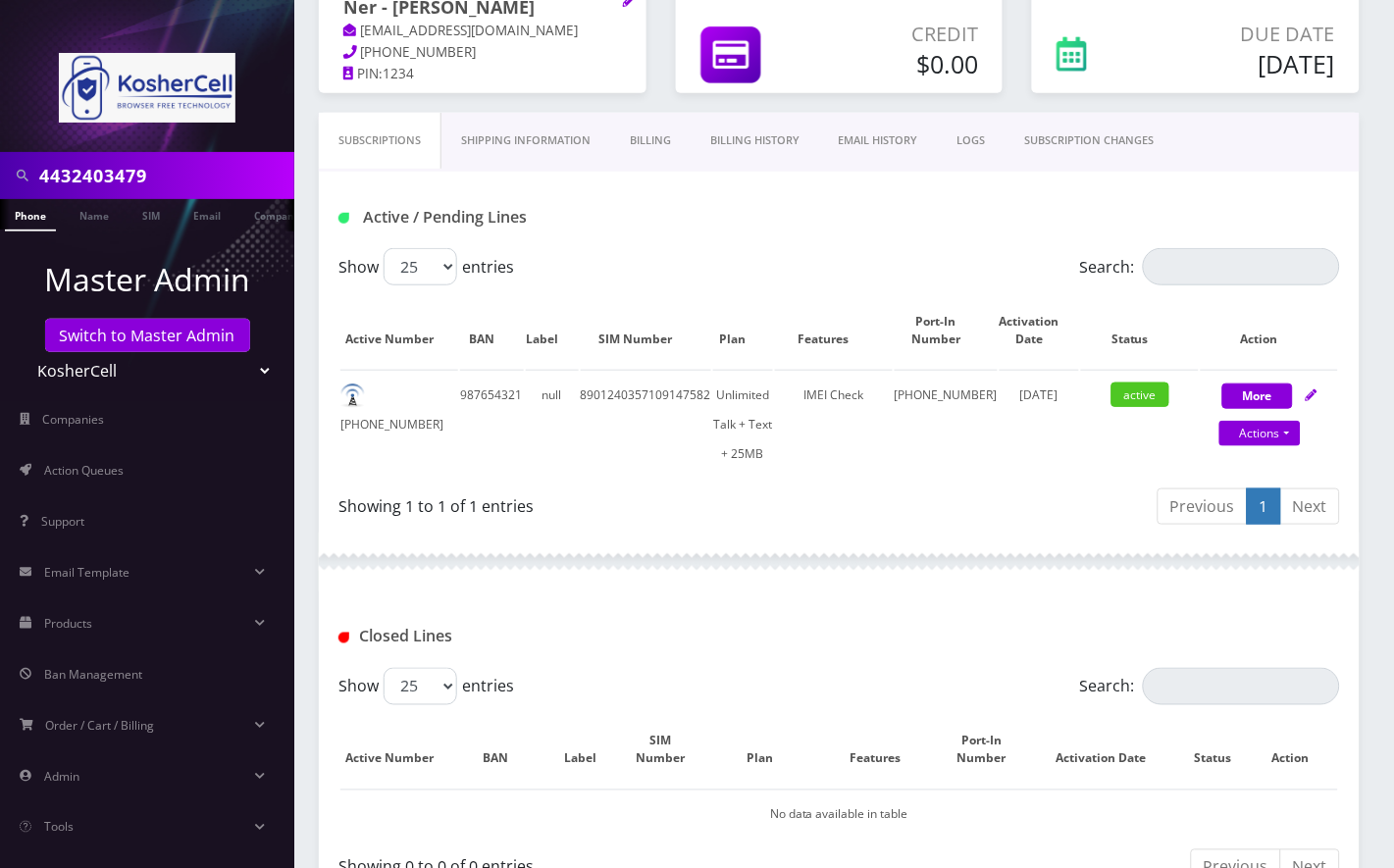
scroll to position [147, 0]
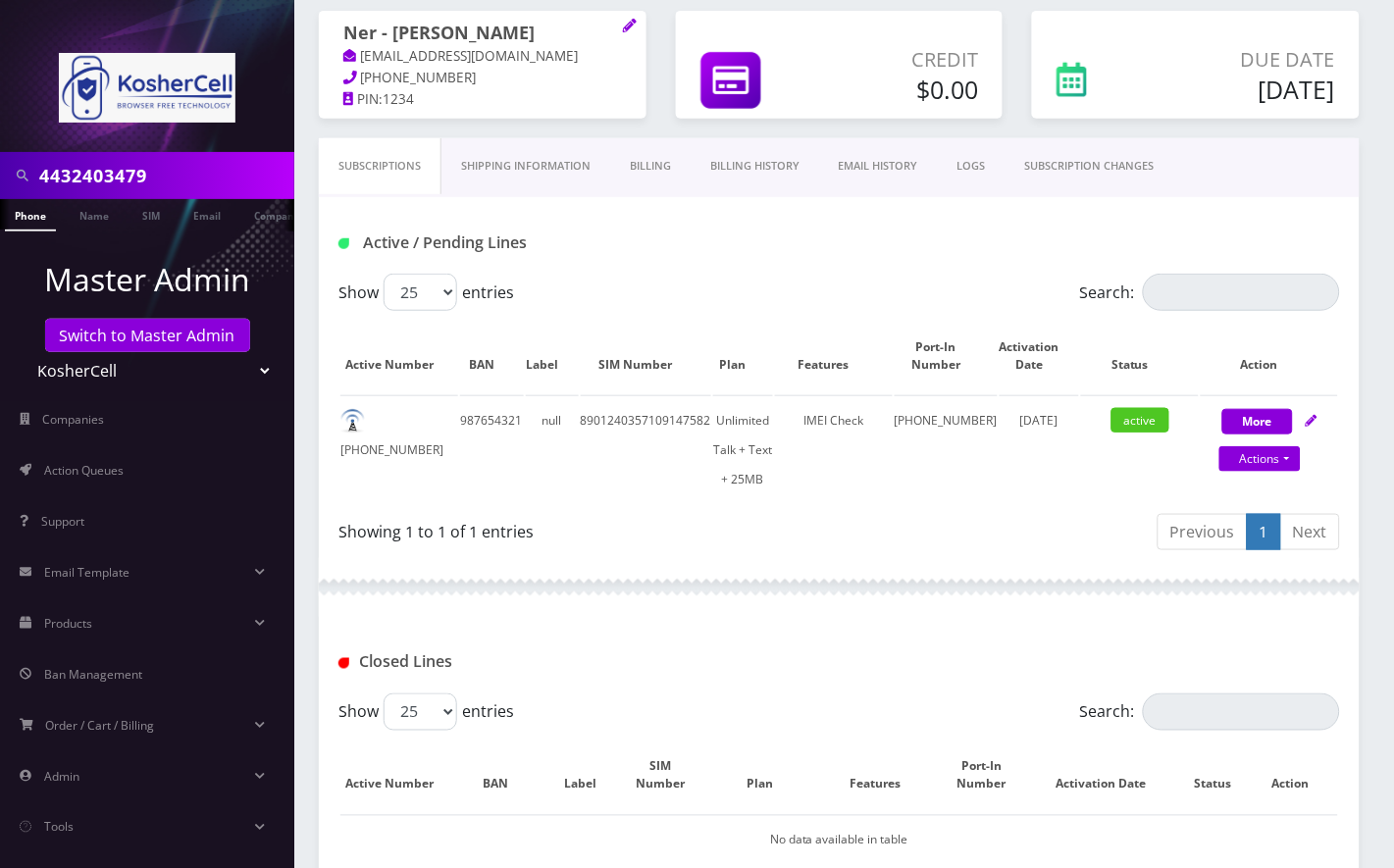
click at [1106, 153] on link "SUBSCRIPTION CHANGES" at bounding box center [1089, 165] width 168 height 56
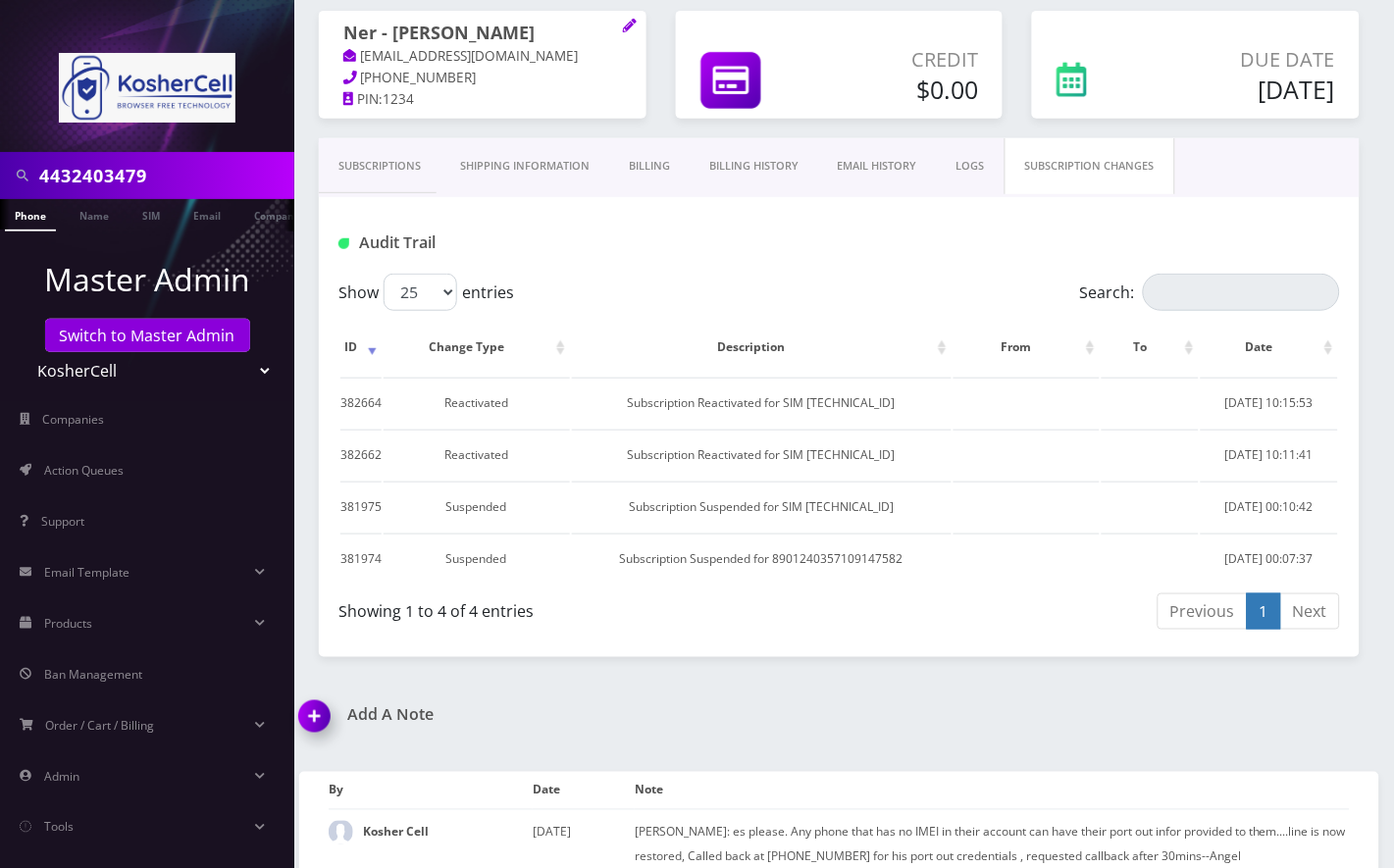
click at [938, 261] on div "Audit Trail" at bounding box center [839, 235] width 1041 height 77
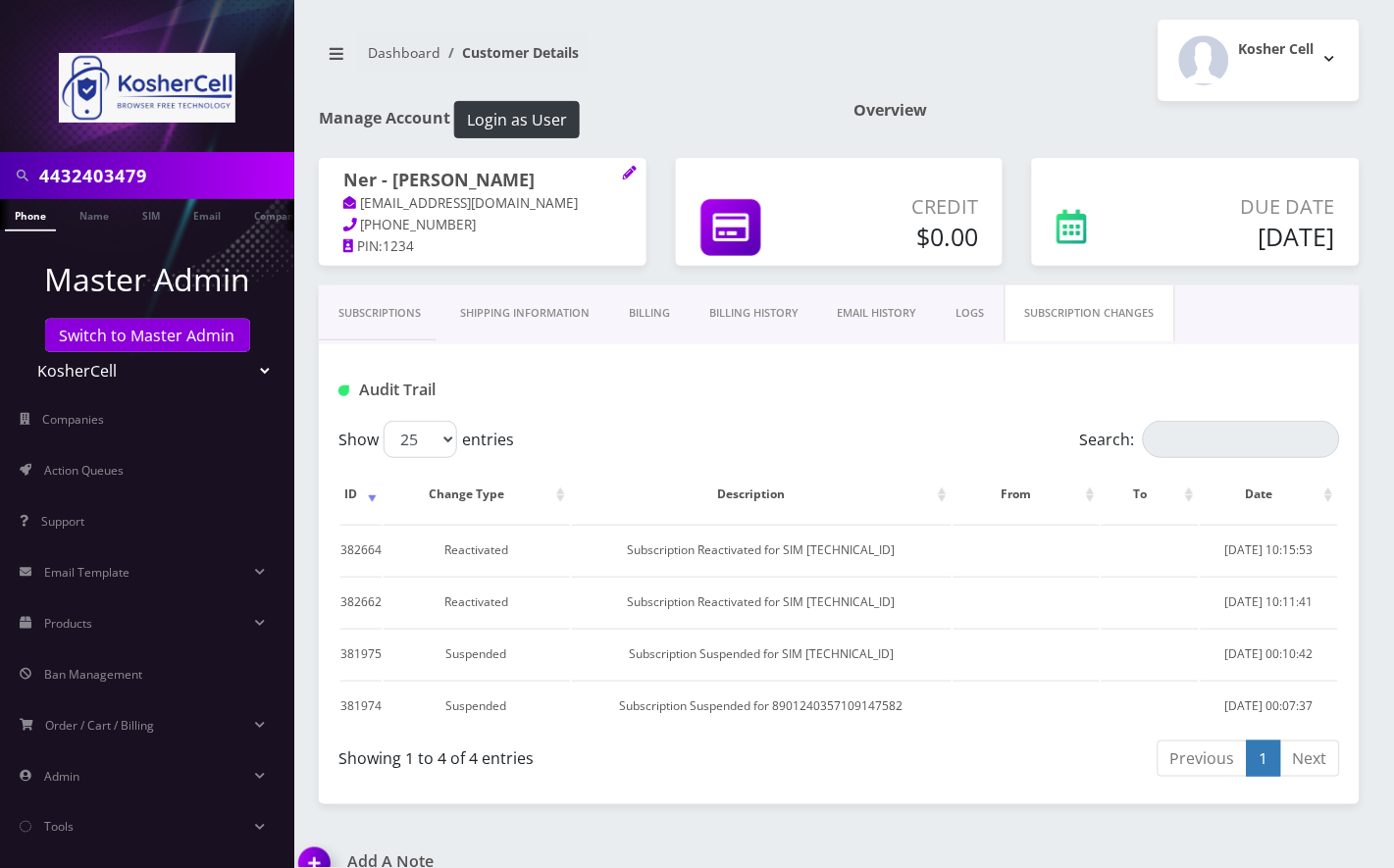
click at [388, 320] on link "Subscriptions" at bounding box center [380, 313] width 122 height 56
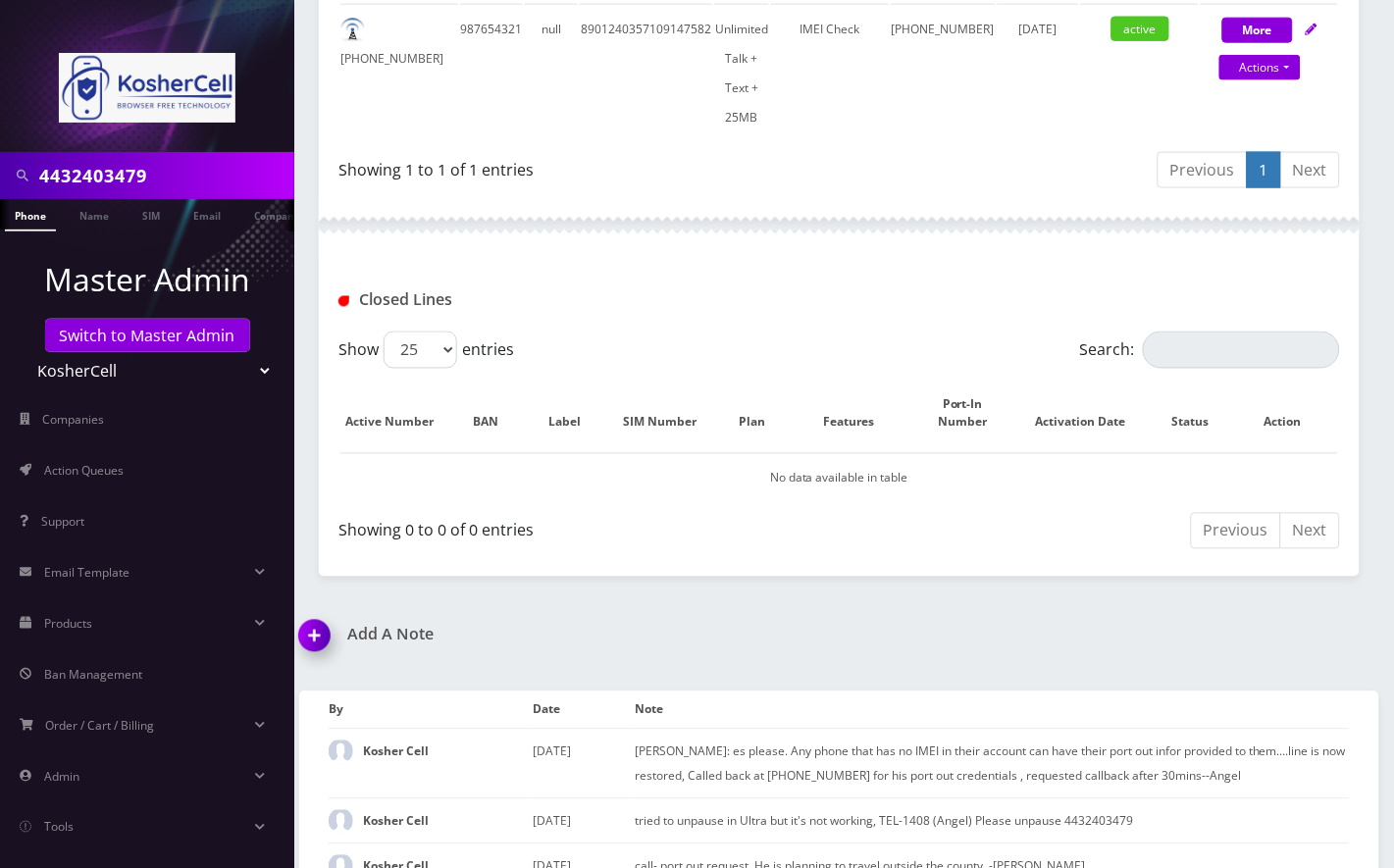
scroll to position [539, 0]
click at [319, 613] on img at bounding box center [318, 642] width 58 height 58
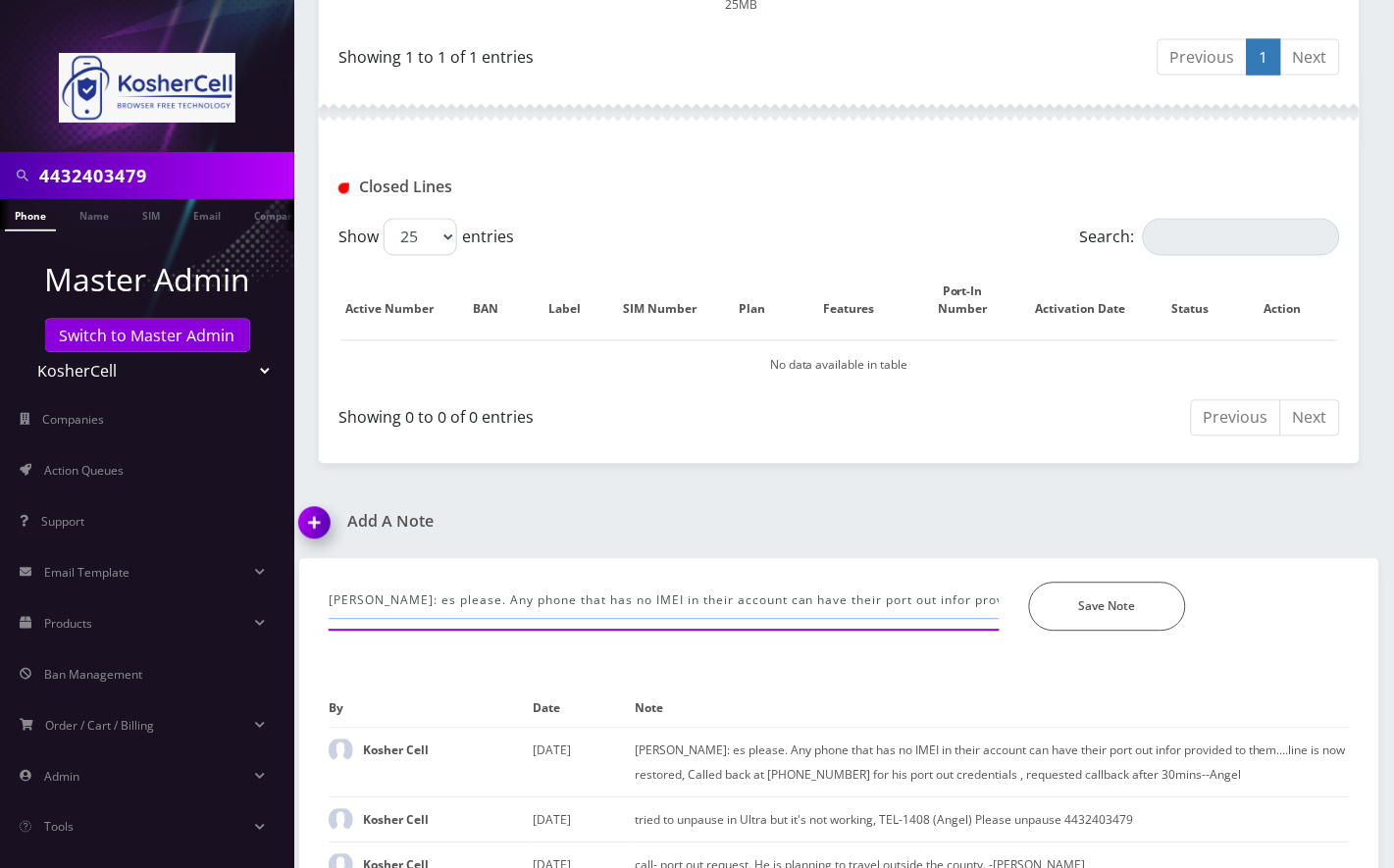
click at [467, 583] on input "Per Raphael: es please. Any phone that has no IMEI in their account can have th…" at bounding box center [665, 601] width 671 height 37
click at [469, 583] on input "Per Raphael: es please. Any phone that has no IMEI in their account can have th…" at bounding box center [665, 601] width 671 height 37
click at [471, 583] on input "Per Raphael: es please. Any phone that has no IMEI in their account can have th…" at bounding box center [665, 601] width 671 height 37
click at [488, 583] on input "OB- provided port out cr edentials, aware of port out policy, advised to reach …" at bounding box center [665, 601] width 671 height 37
click at [937, 583] on input "OB- provided port out credentials, aware of port out policy, advised to reach b…" at bounding box center [665, 601] width 671 height 37
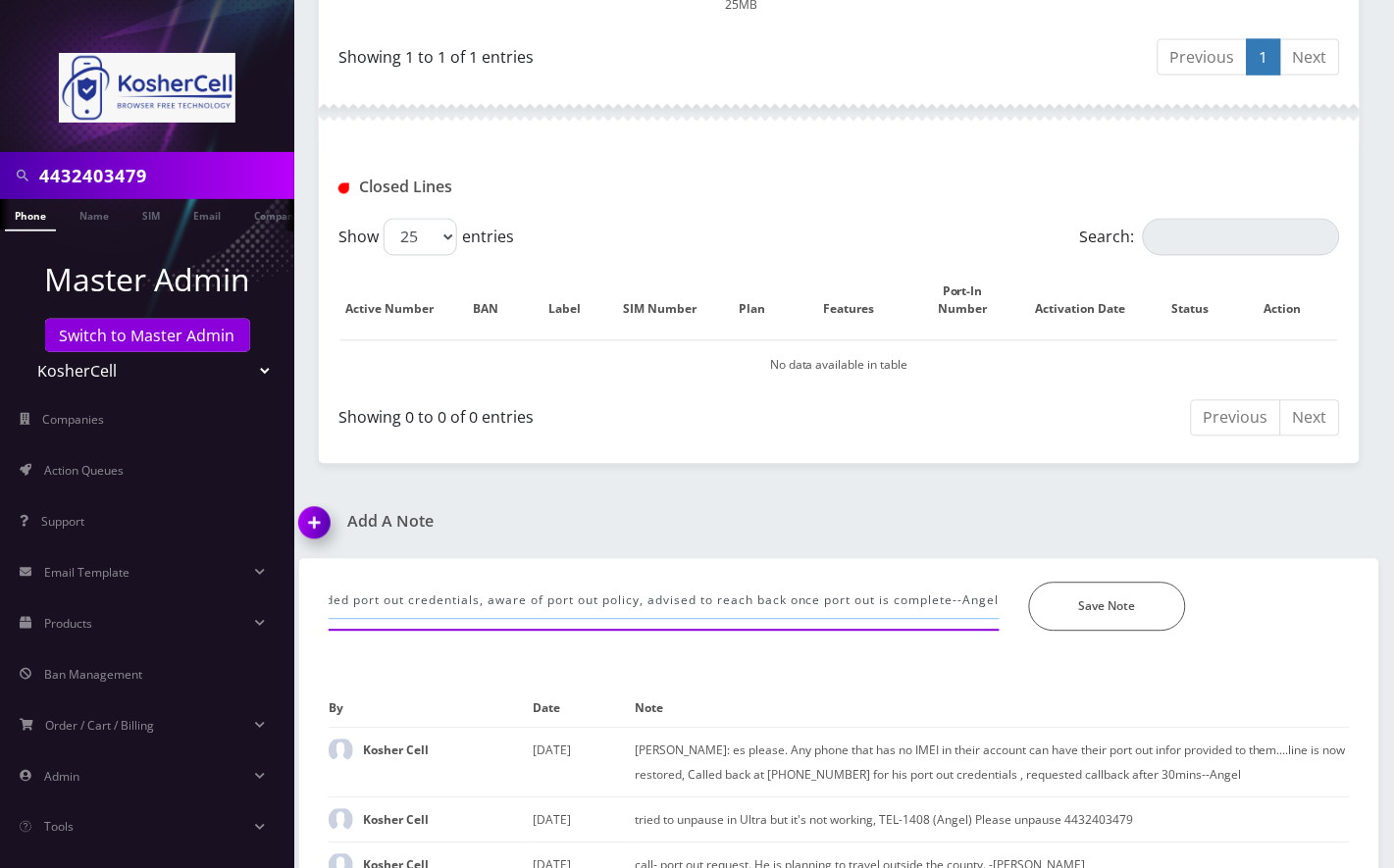
scroll to position [0, 68]
type input "OB- provided port out credentials, aware of port out policy, advised to reach b…"
click at [1070, 583] on button "Save Note" at bounding box center [1107, 607] width 157 height 49
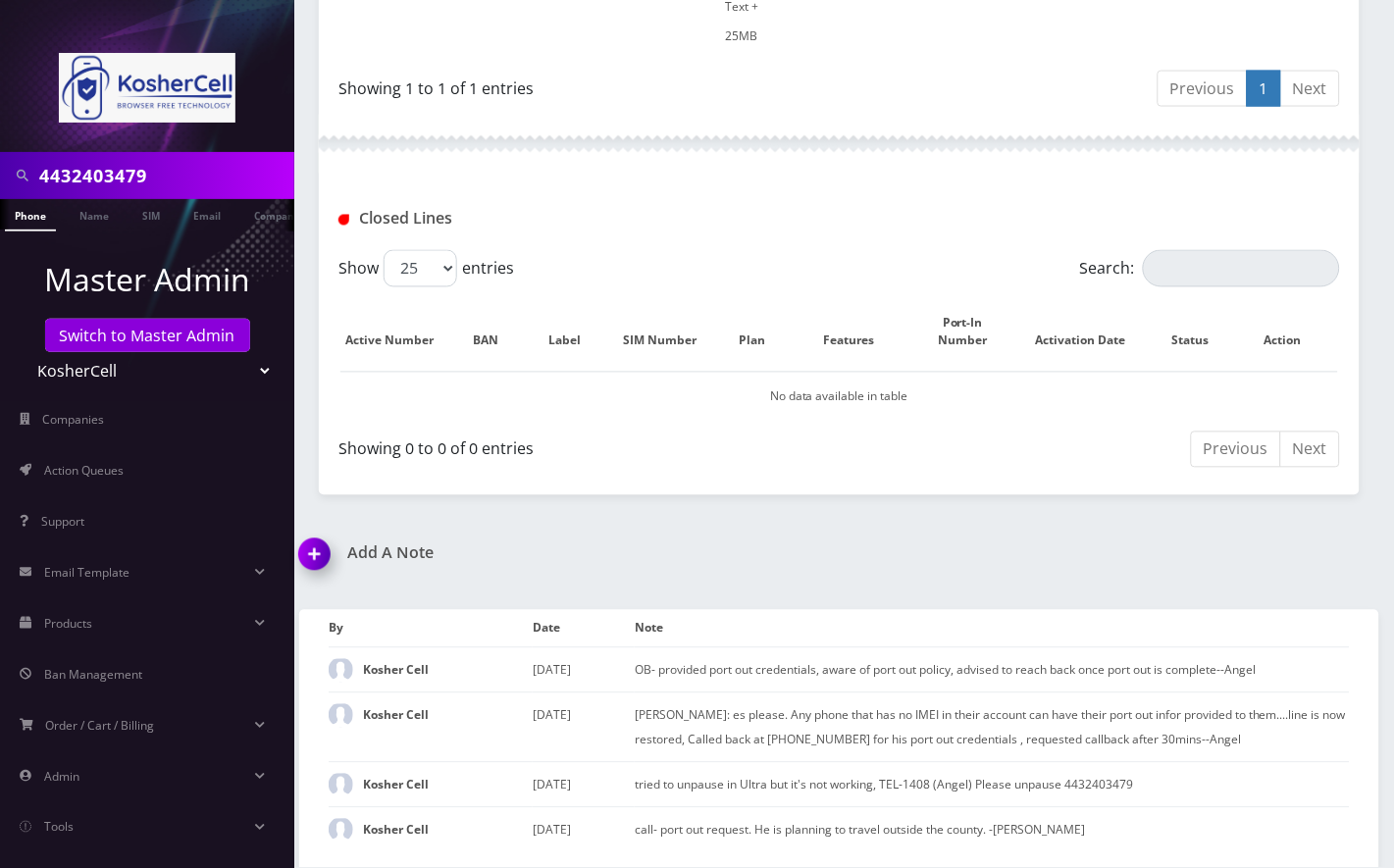
scroll to position [585, 0]
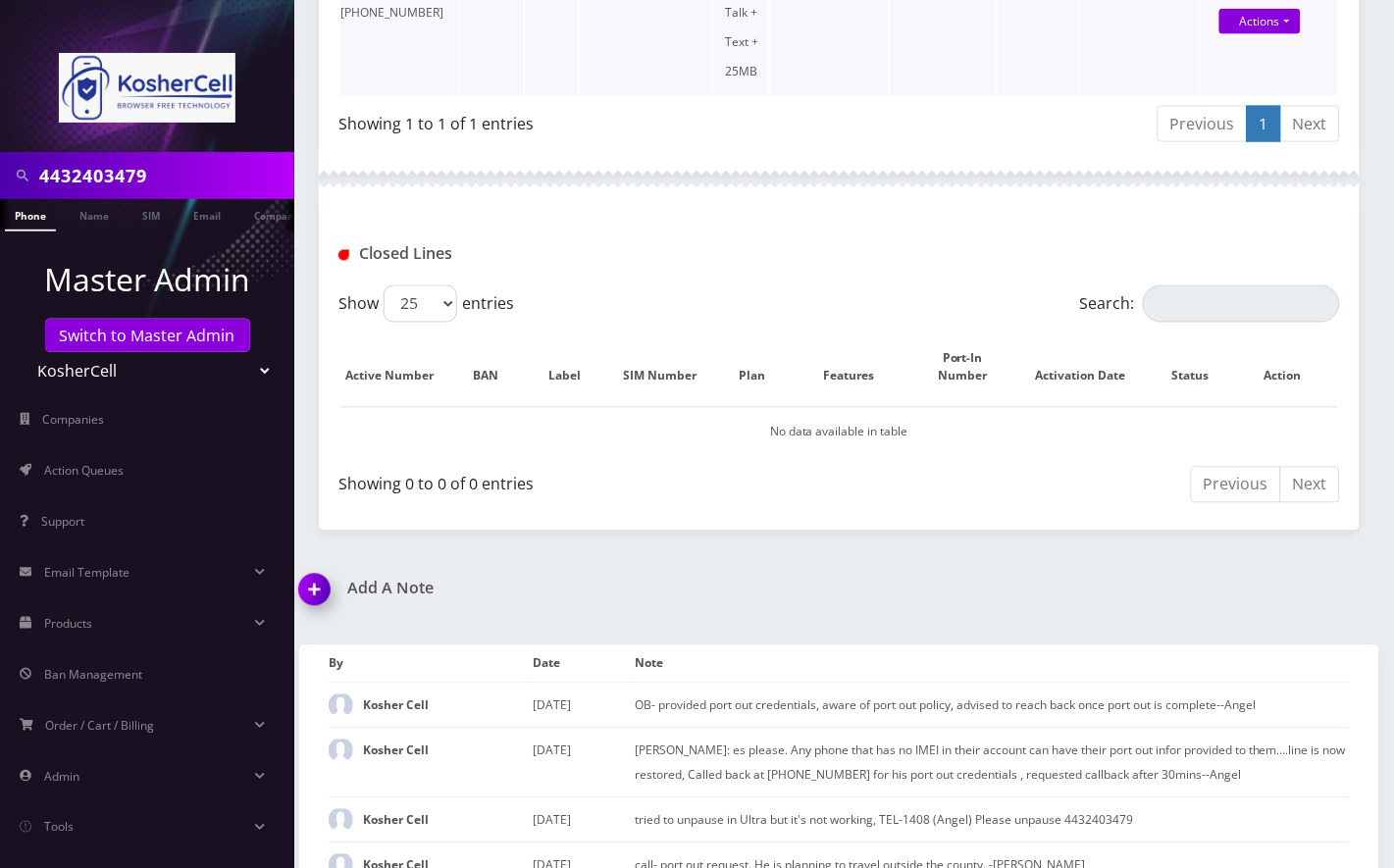
click at [889, 63] on td "IMEI Check" at bounding box center [830, 27] width 118 height 138
